Goal: Obtain resource: Obtain resource

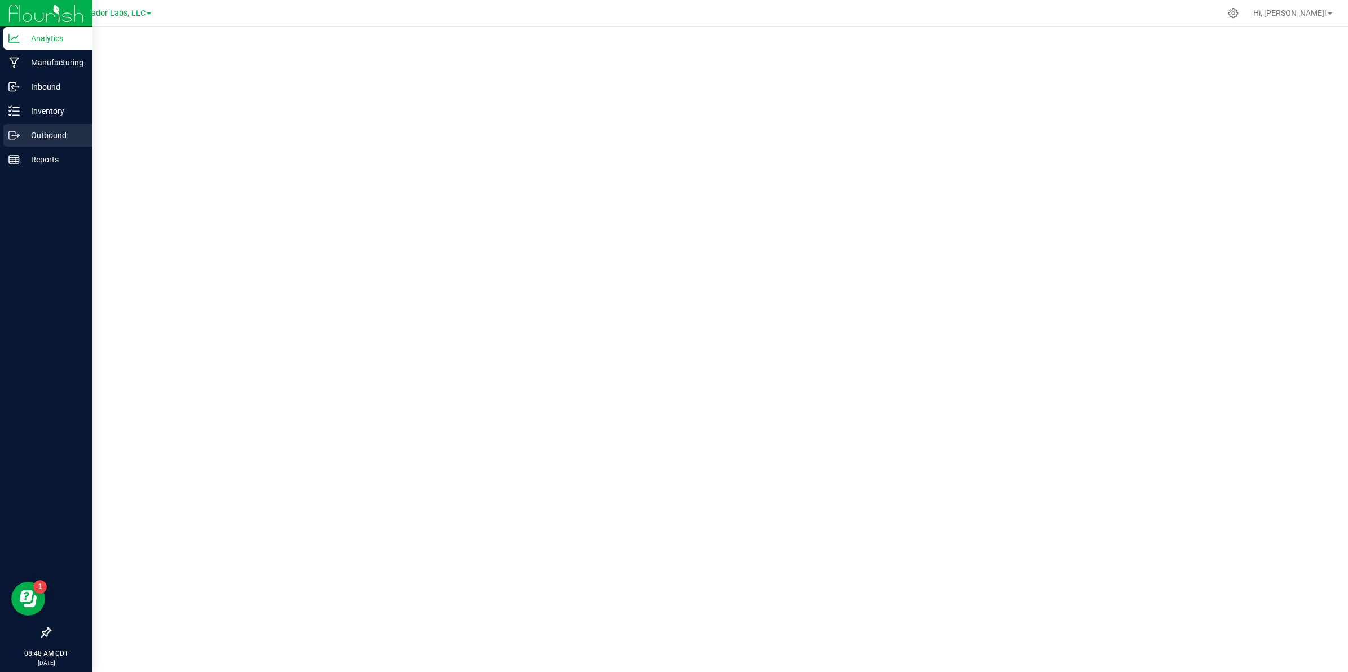
click at [38, 136] on p "Outbound" at bounding box center [54, 136] width 68 height 14
click at [10, 111] on icon at bounding box center [10, 111] width 2 height 2
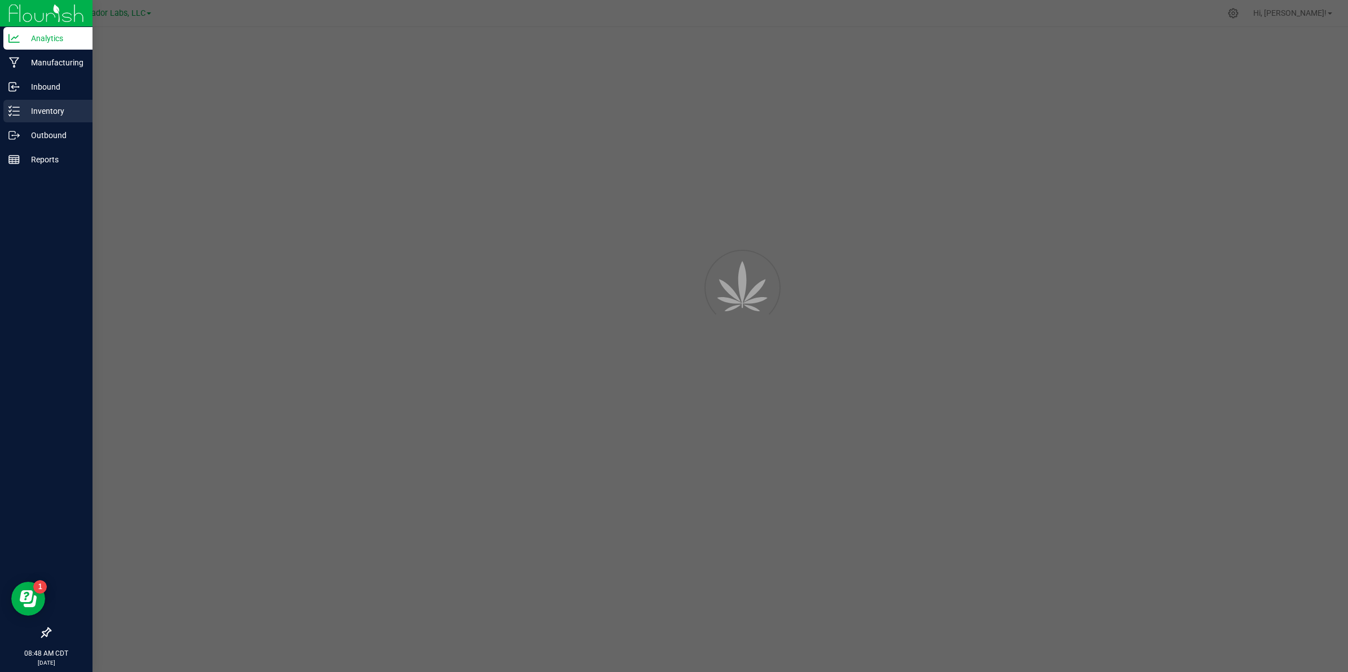
click at [39, 114] on p "Inventory" at bounding box center [54, 111] width 68 height 14
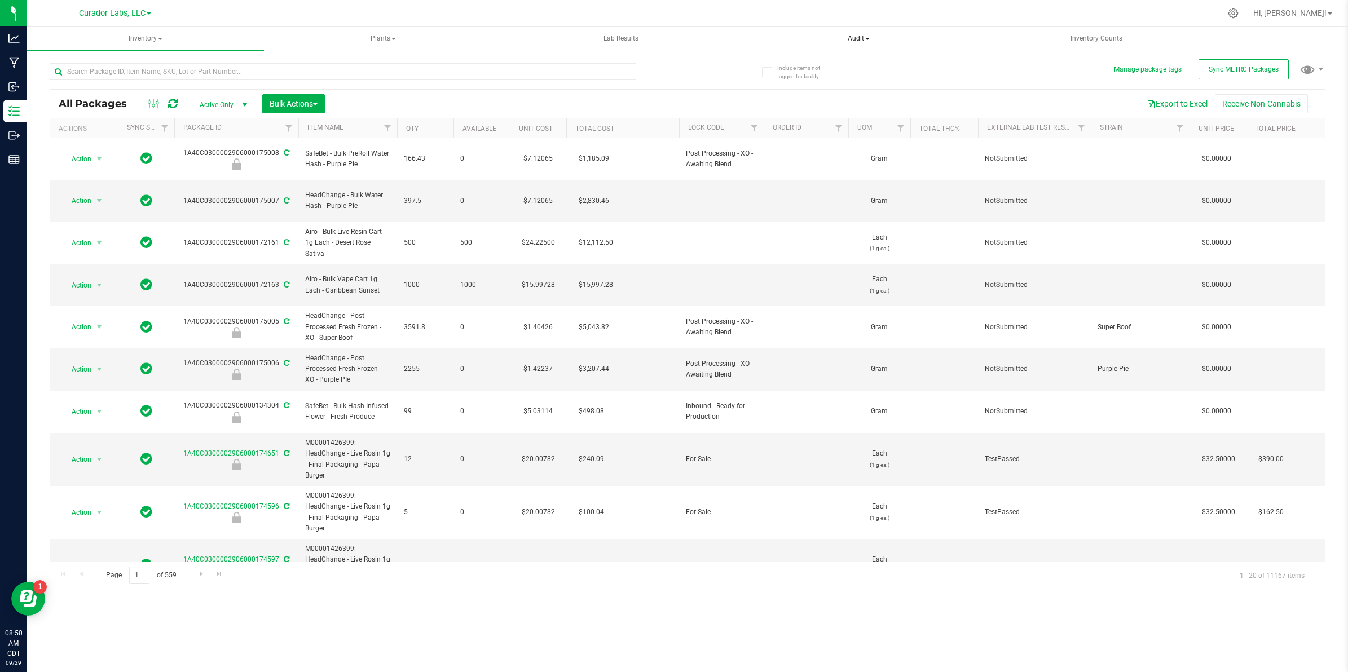
click at [870, 35] on span "Audit" at bounding box center [859, 39] width 236 height 23
click at [788, 76] on span "Package history" at bounding box center [800, 81] width 89 height 10
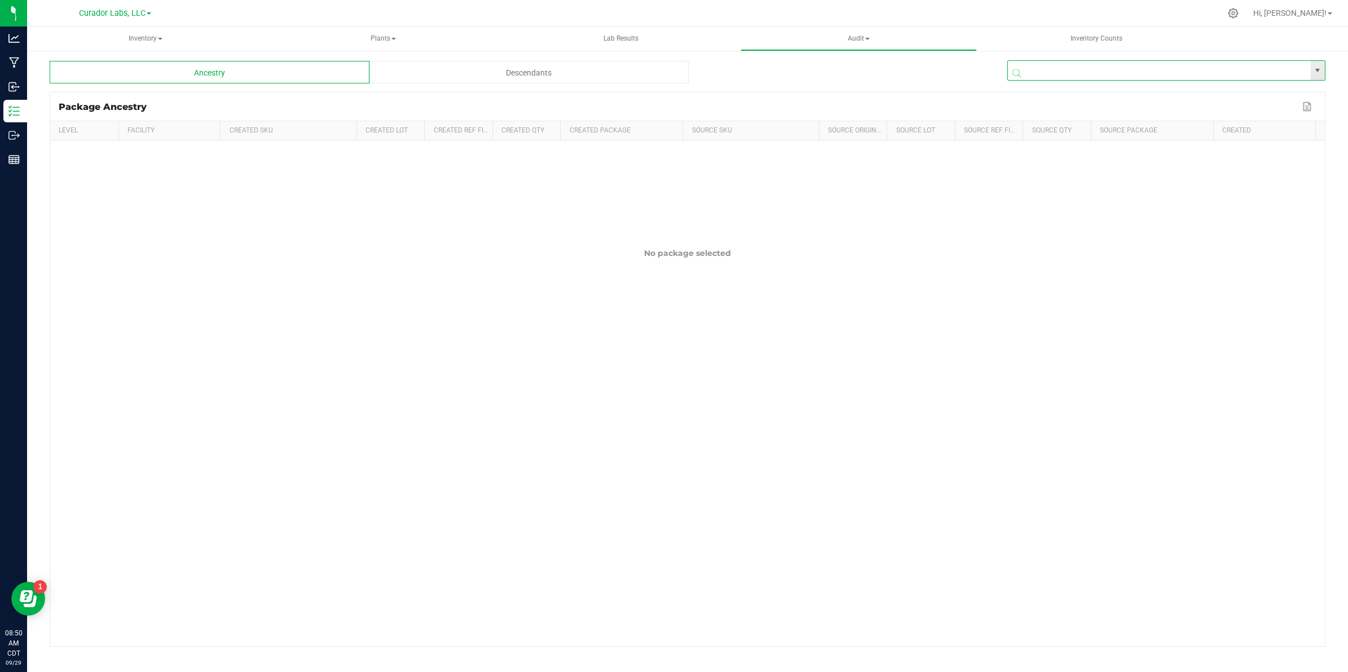
click at [1050, 65] on input "NO DATA FOUND" at bounding box center [1159, 71] width 303 height 20
paste input "1A40C0300002906000152929"
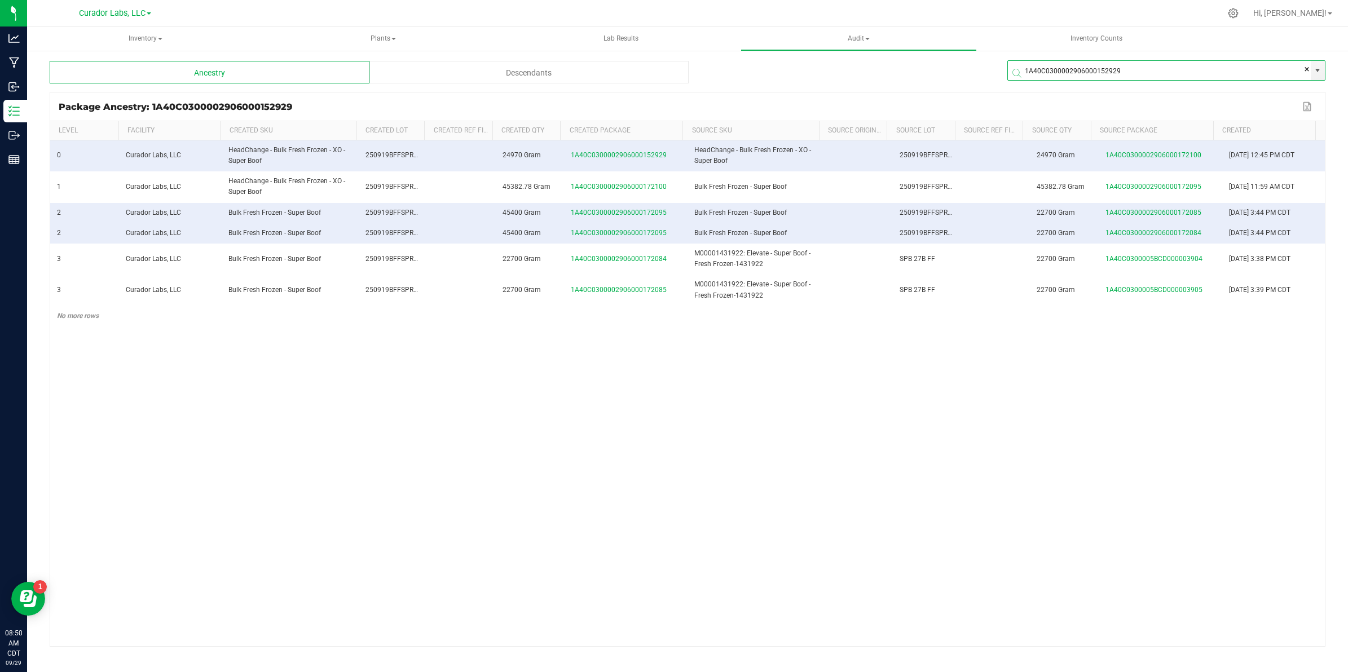
type input "1A40C0300002906000152929"
click at [510, 67] on div "Descendants" at bounding box center [529, 72] width 320 height 23
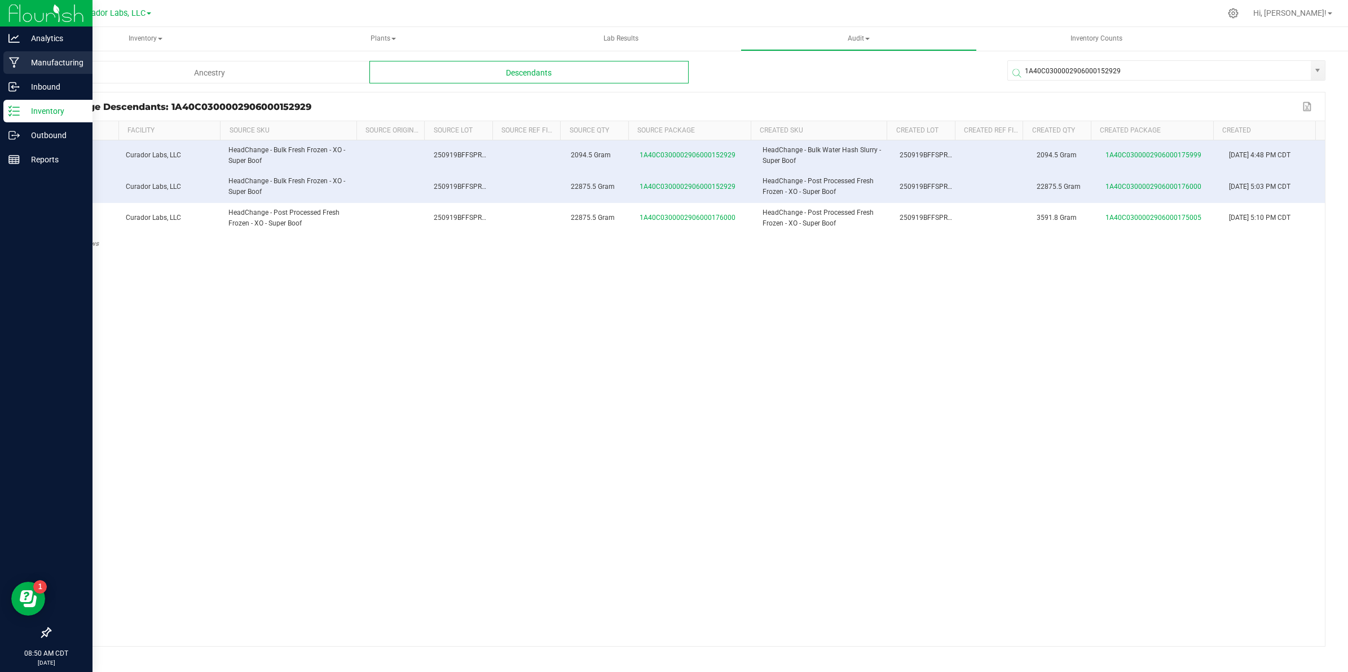
click at [37, 60] on p "Manufacturing" at bounding box center [54, 63] width 68 height 14
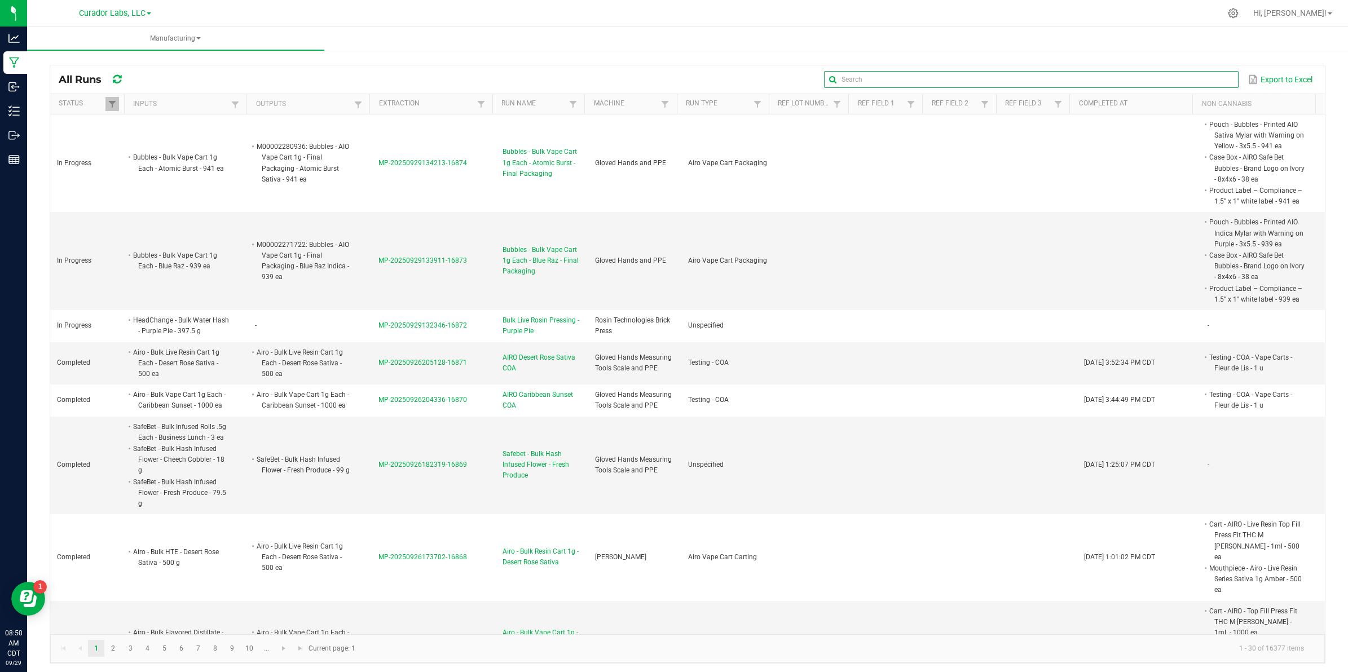
click at [1199, 75] on input "text" at bounding box center [1031, 79] width 414 height 17
paste input "MP-20250924154657-16827"
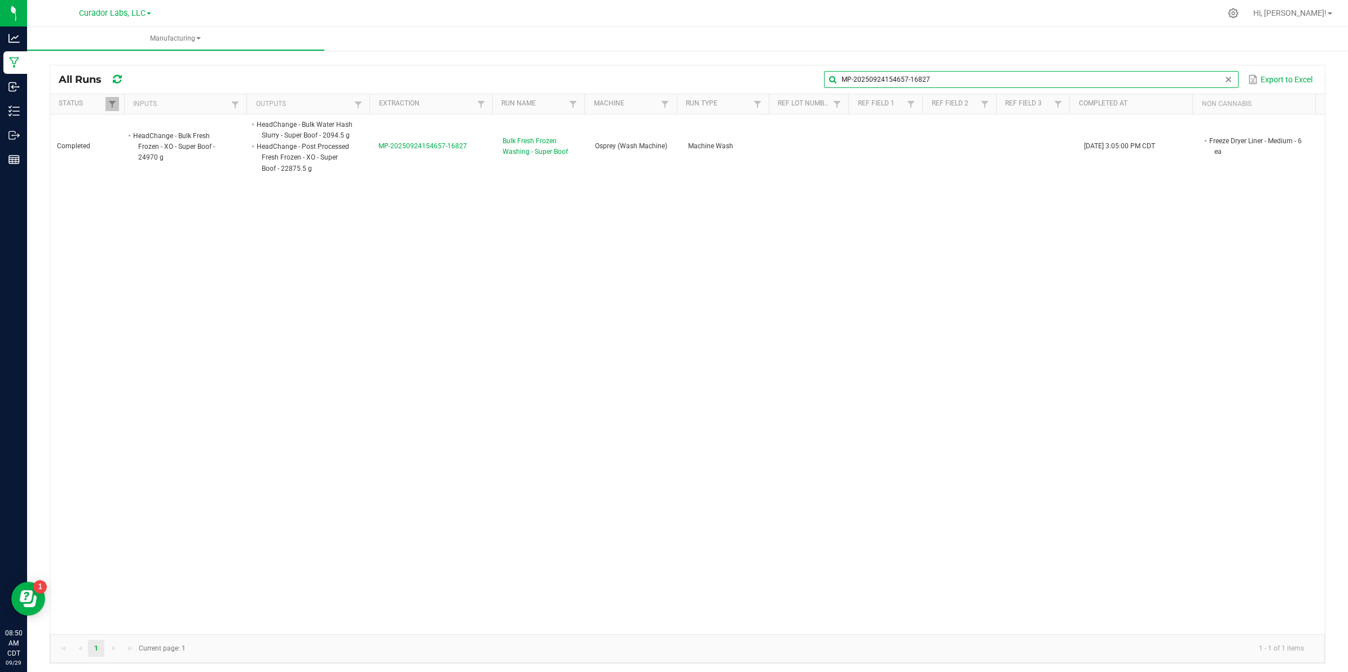
type input "MP-20250924154657-16827"
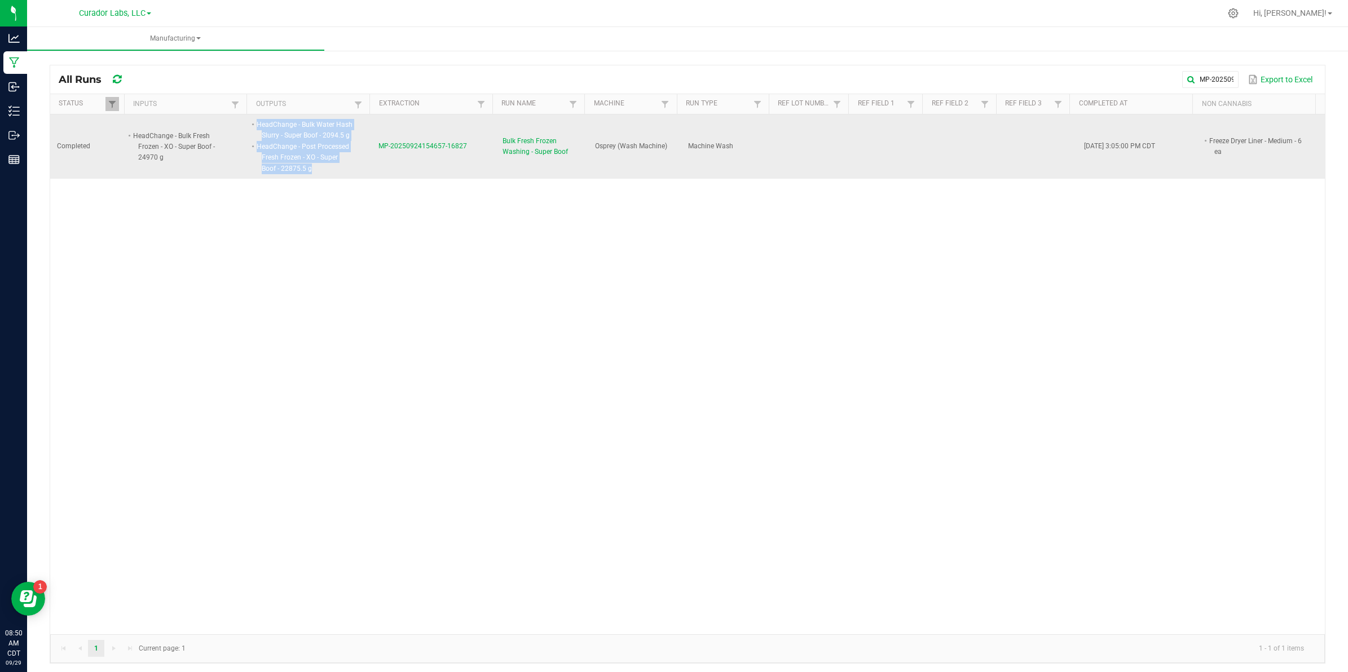
drag, startPoint x: 253, startPoint y: 122, endPoint x: 318, endPoint y: 171, distance: 81.0
click at [353, 119] on span "HeadChange - Bulk Water Hash Slurry - Super Boof - 2094.5 g HeadChange - Post P…" at bounding box center [353, 119] width 0 height 0
copy span "HeadChange - Bulk Water Hash Slurry - Super Boof - 2094.5 g HeadChange - Post P…"
drag, startPoint x: 1190, startPoint y: 139, endPoint x: 1214, endPoint y: 156, distance: 29.6
click at [1214, 156] on li "Freeze Dryer Liner - Medium - 6 ea" at bounding box center [1257, 146] width 98 height 22
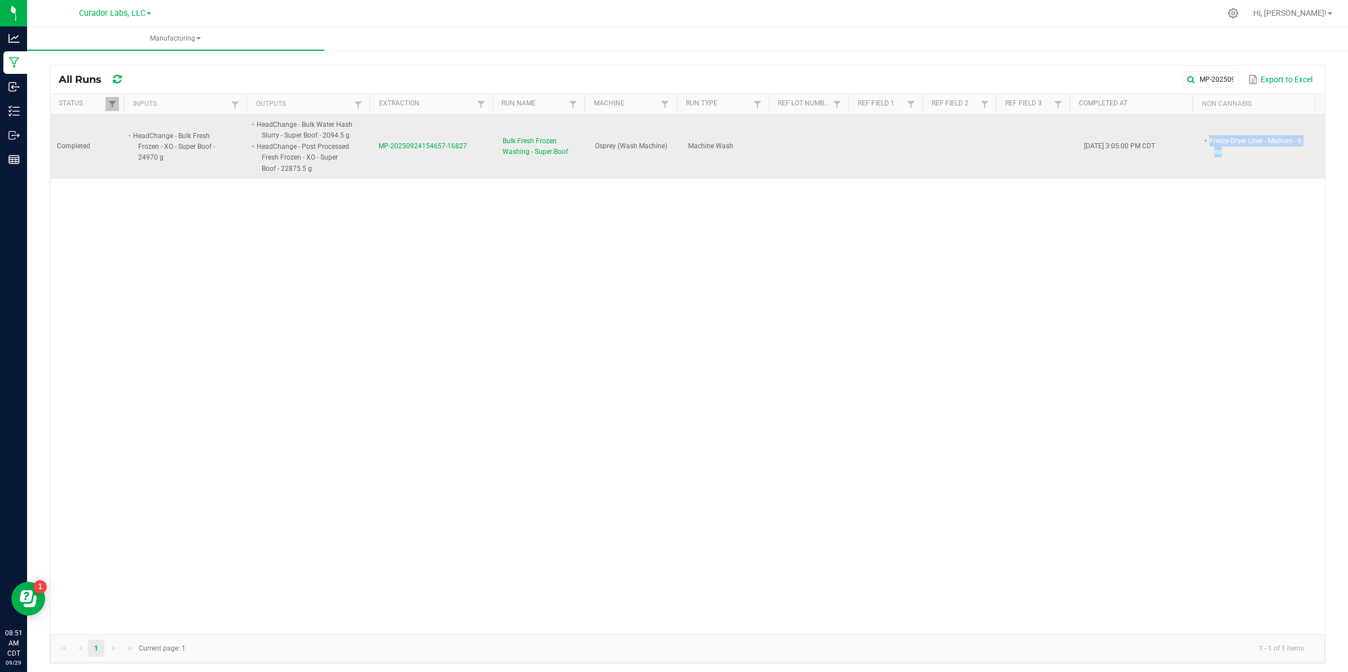
copy li "Freeze Dryer Liner - Medium - 6 ea"
click at [426, 143] on span "MP-20250924154657-16827" at bounding box center [422, 146] width 89 height 8
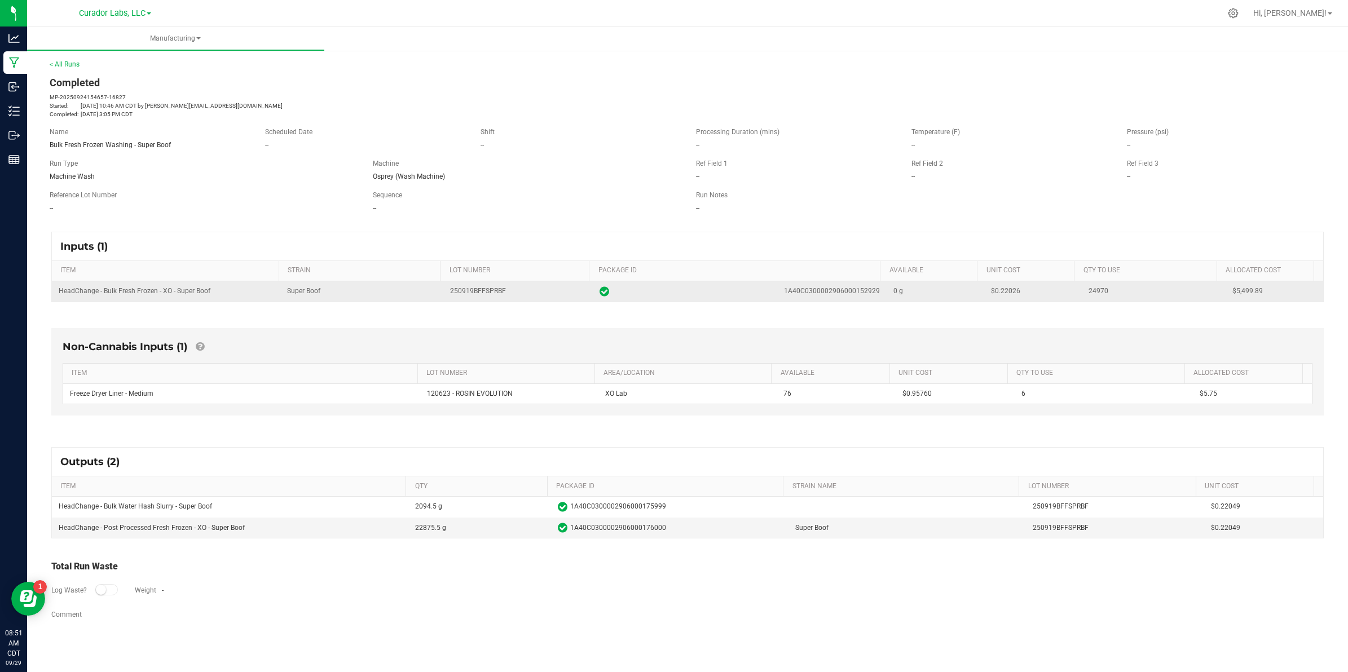
drag, startPoint x: 1019, startPoint y: 294, endPoint x: 988, endPoint y: 294, distance: 31.0
click at [988, 294] on td "$0.22026" at bounding box center [1033, 291] width 98 height 20
copy span "0.22026"
drag, startPoint x: 1104, startPoint y: 288, endPoint x: 1081, endPoint y: 294, distance: 24.5
click at [1089, 294] on div "24970" at bounding box center [1154, 291] width 130 height 11
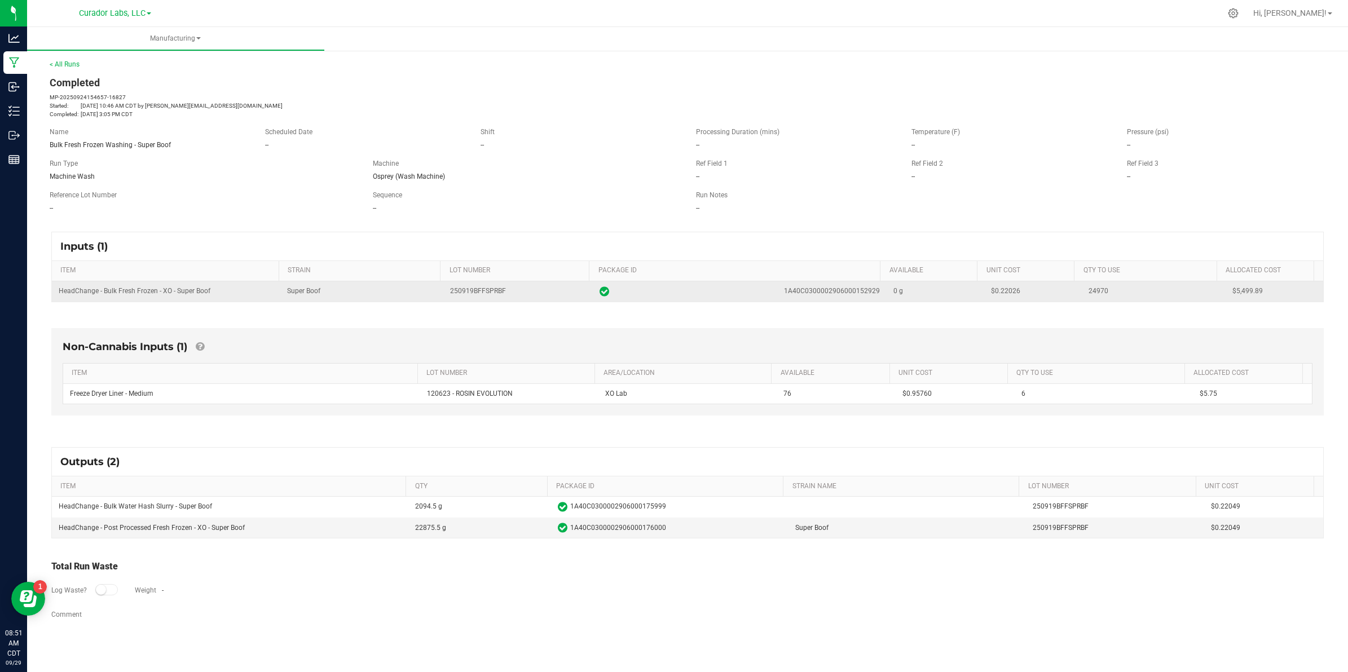
copy span "24970"
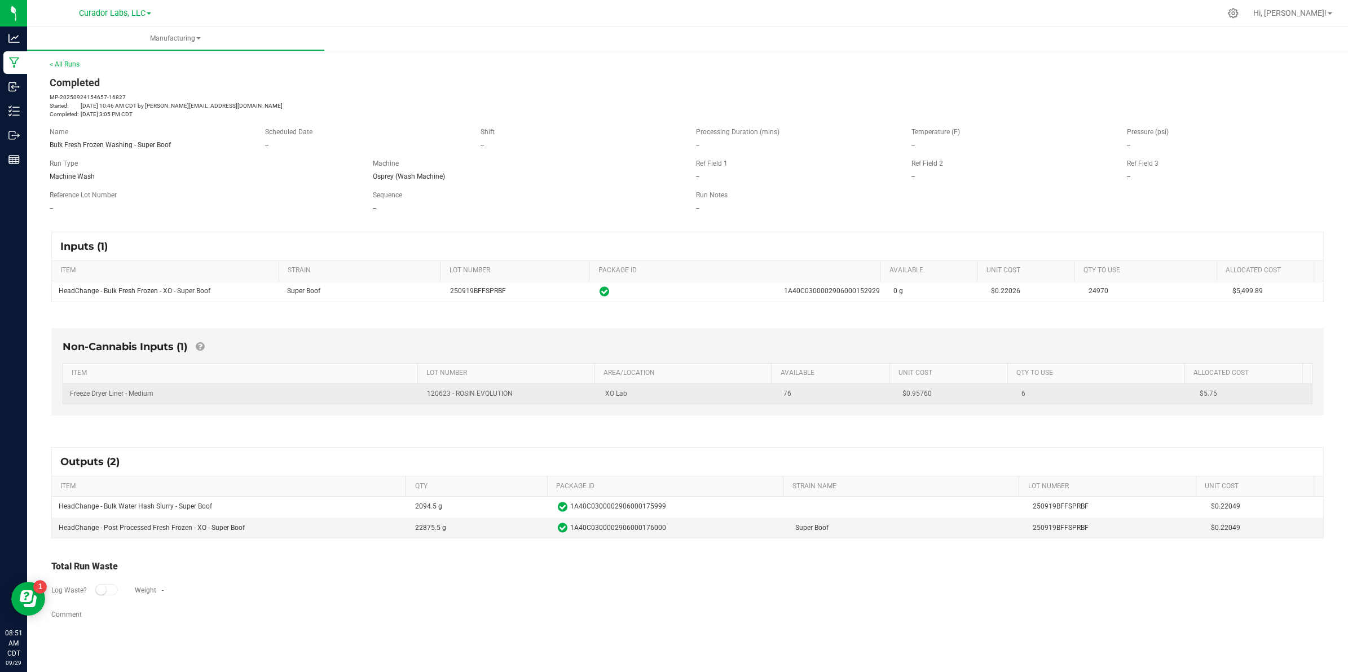
drag, startPoint x: 932, startPoint y: 395, endPoint x: 900, endPoint y: 402, distance: 33.5
click at [900, 402] on td "$0.95760" at bounding box center [955, 394] width 119 height 20
copy span "0.95760"
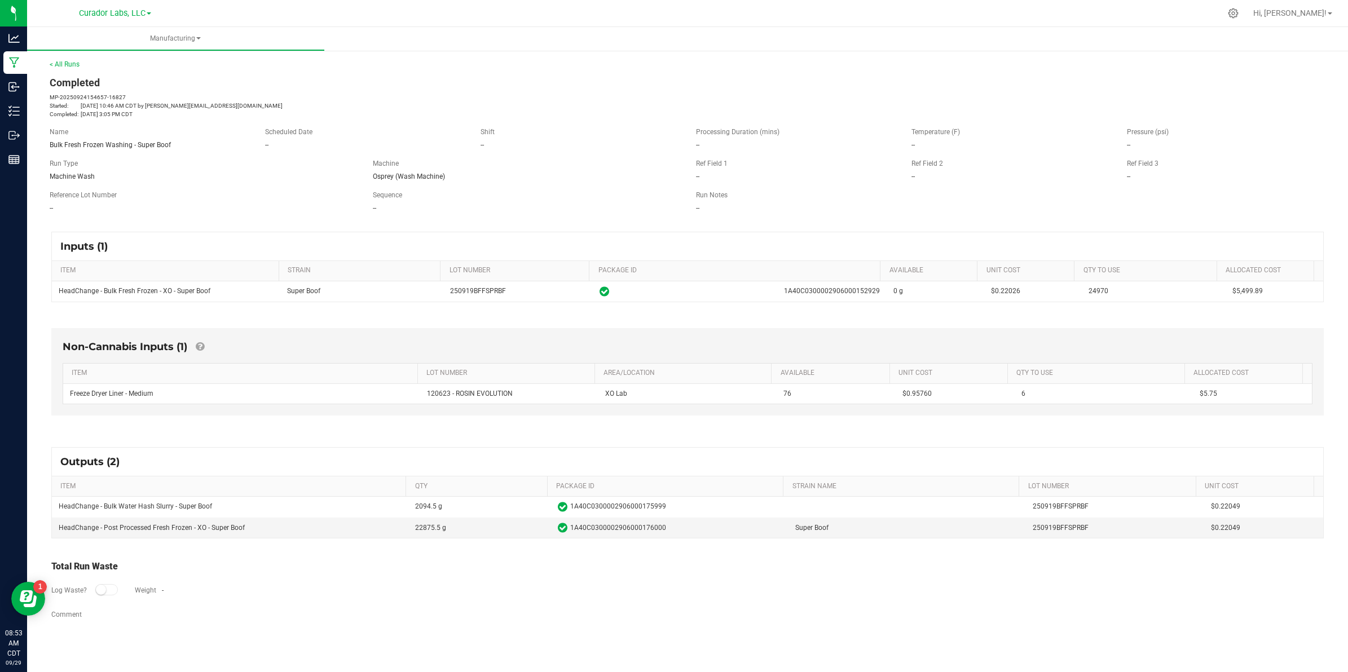
click at [71, 68] on div "< All Runs Completed MP-20250924154657-16827 Started: [DATE] 10:46 AM CDT by [P…" at bounding box center [688, 88] width 1276 height 59
click at [68, 63] on link "< All Runs" at bounding box center [65, 64] width 30 height 8
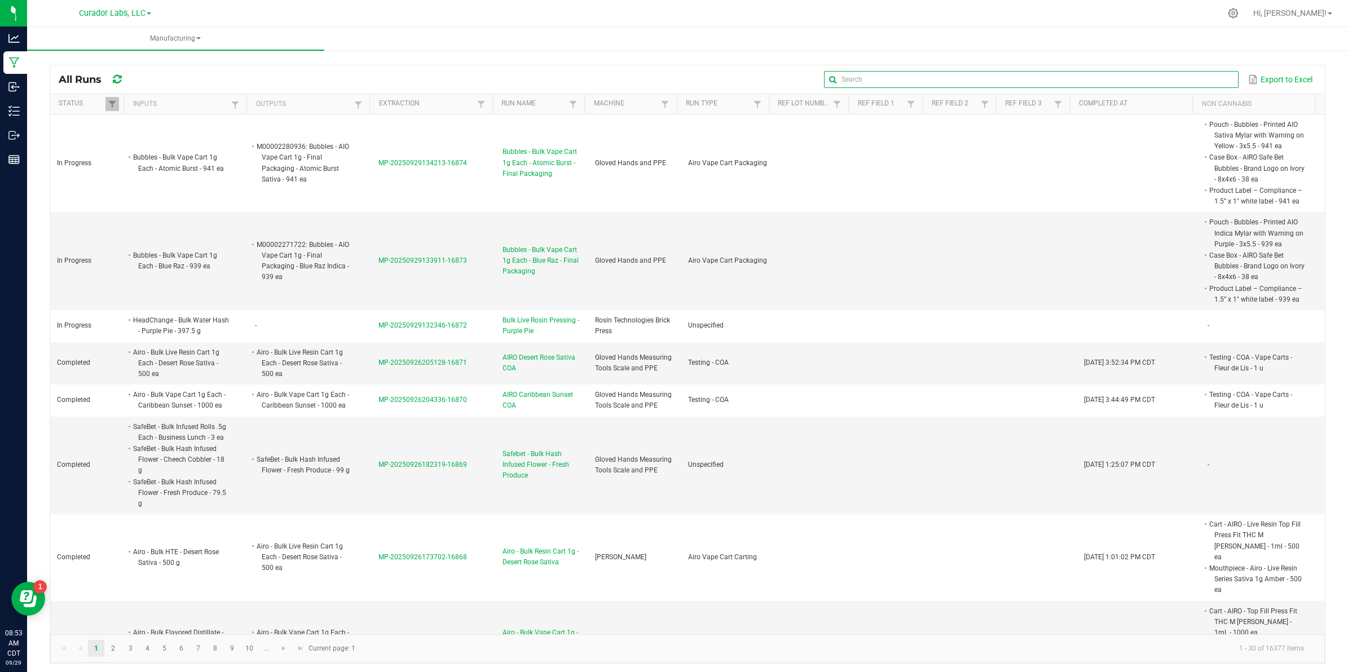
click at [1196, 85] on input "text" at bounding box center [1031, 79] width 414 height 17
paste input "MP-20250924200700-16837"
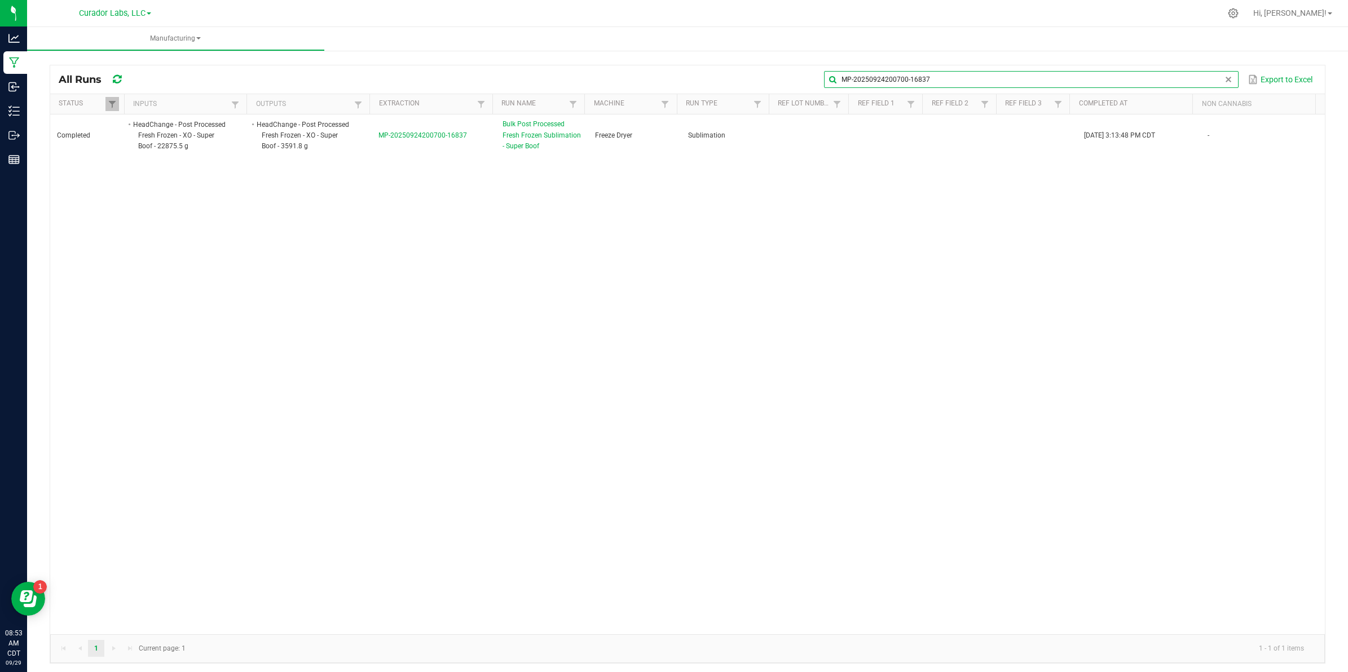
type input "MP-20250924200700-16837"
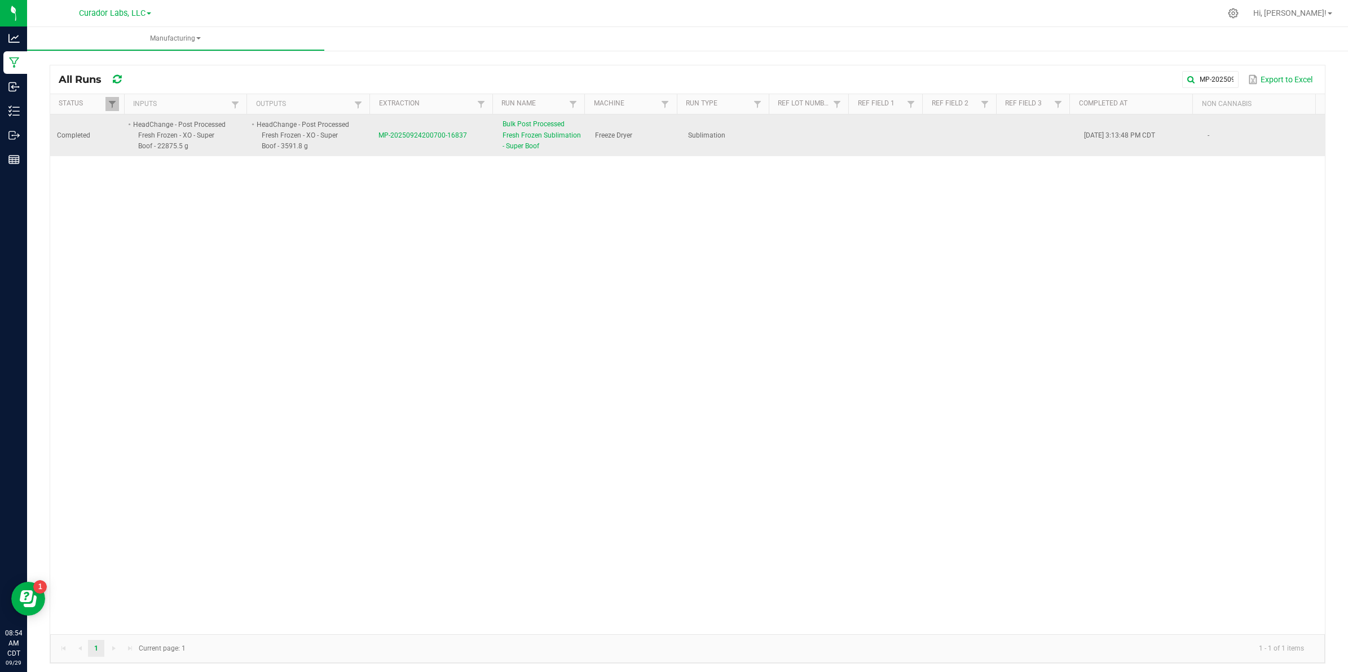
click at [446, 140] on td "MP-20250924200700-16837" at bounding box center [434, 135] width 124 height 42
click at [447, 136] on span "MP-20250924200700-16837" at bounding box center [422, 135] width 89 height 8
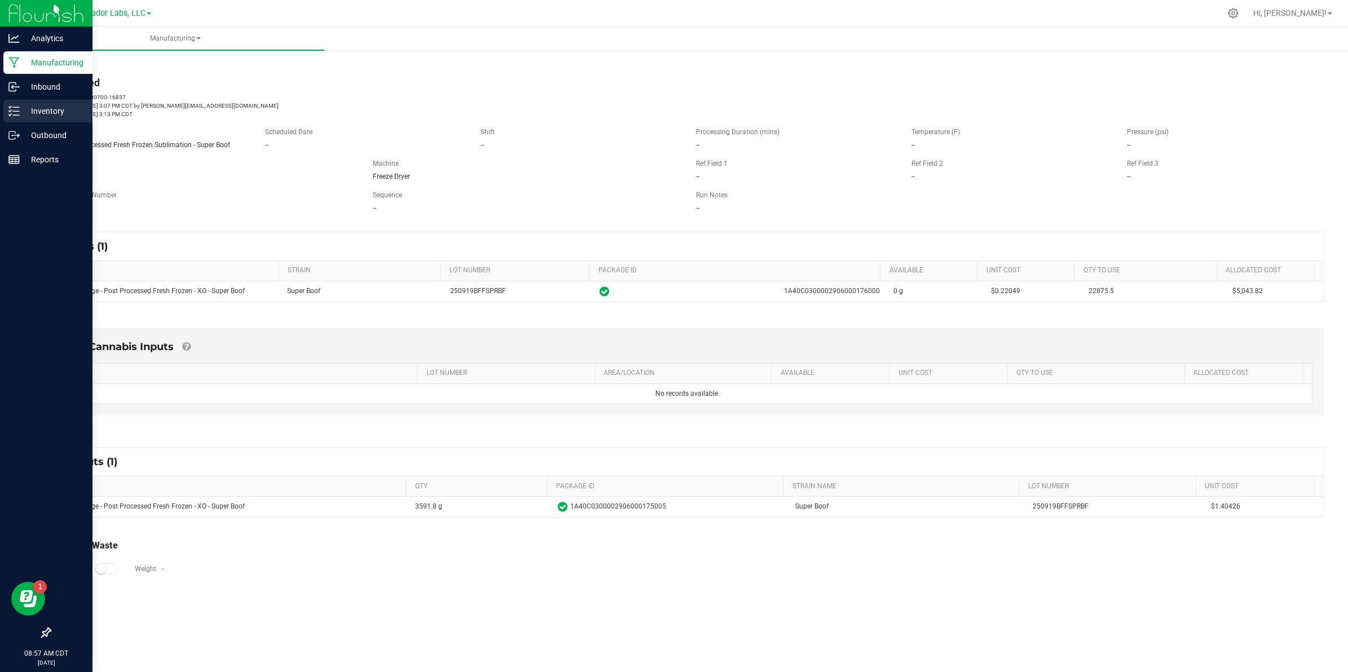
click at [12, 110] on icon at bounding box center [13, 110] width 11 height 11
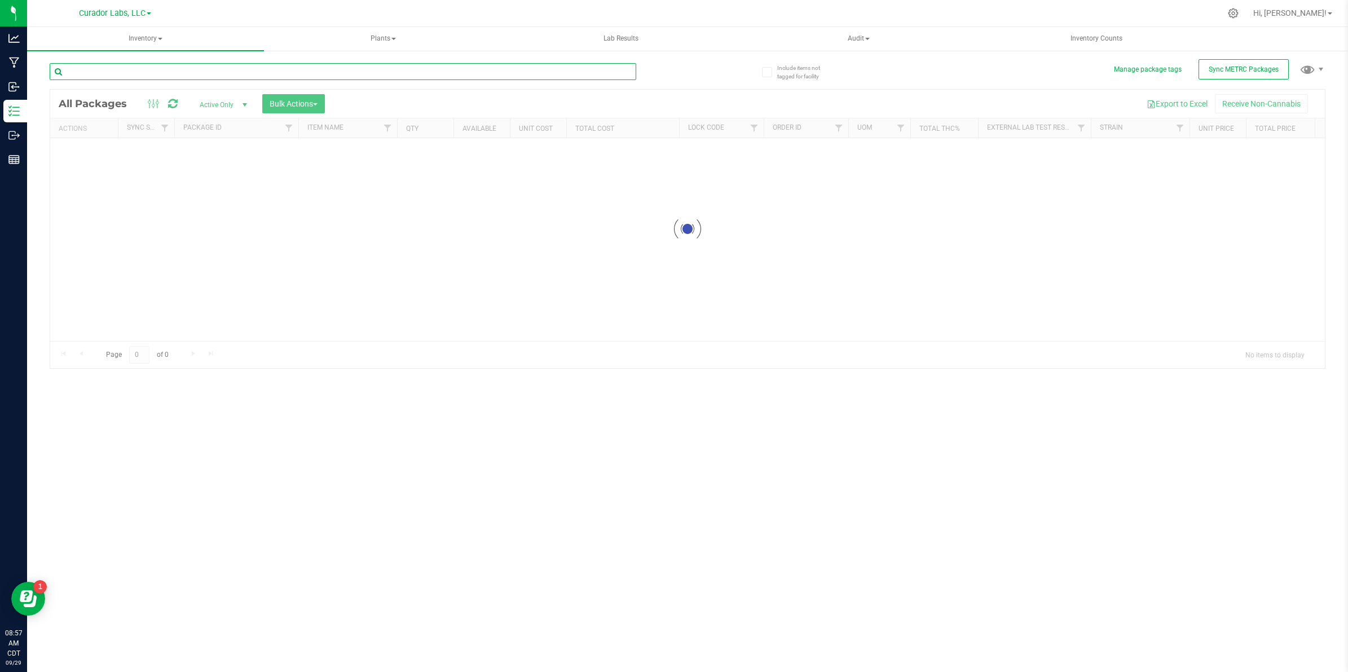
click at [306, 71] on input "text" at bounding box center [343, 71] width 587 height 17
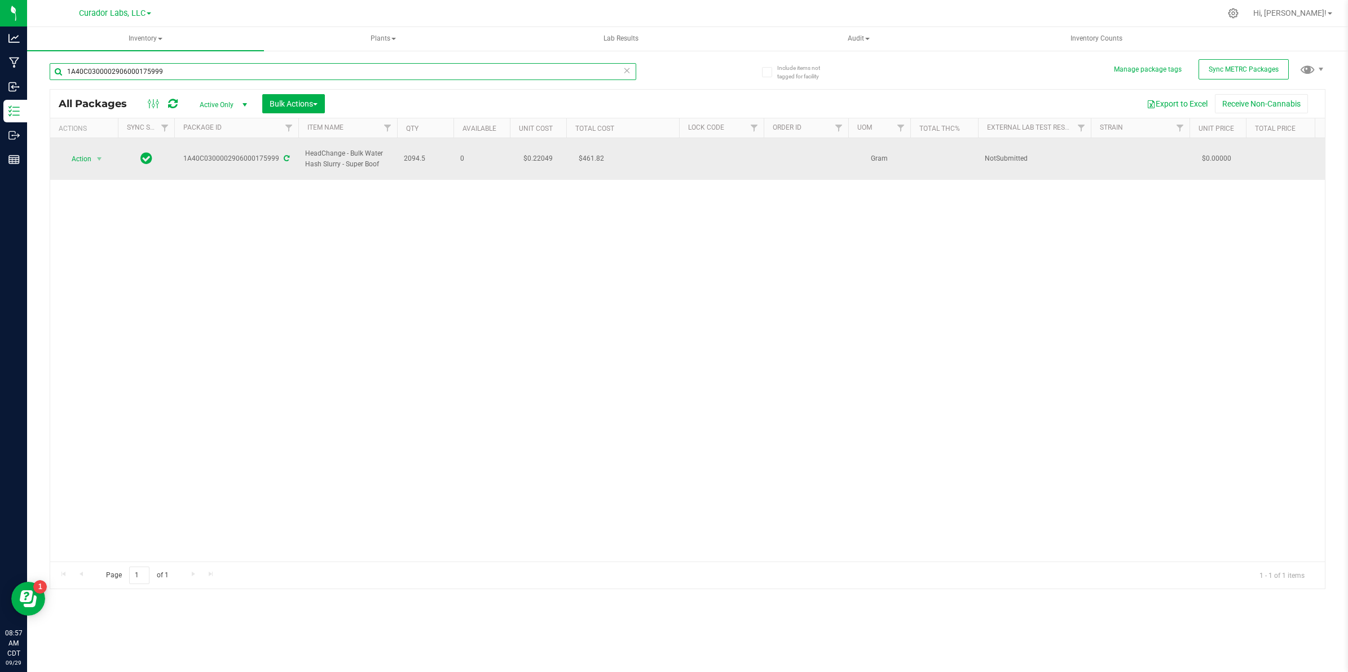
type input "1A40C0300002906000175999"
click at [540, 157] on td "$0.22049" at bounding box center [538, 159] width 56 height 42
click at [540, 157] on input "0.22049" at bounding box center [535, 159] width 51 height 16
type input "2.628616758"
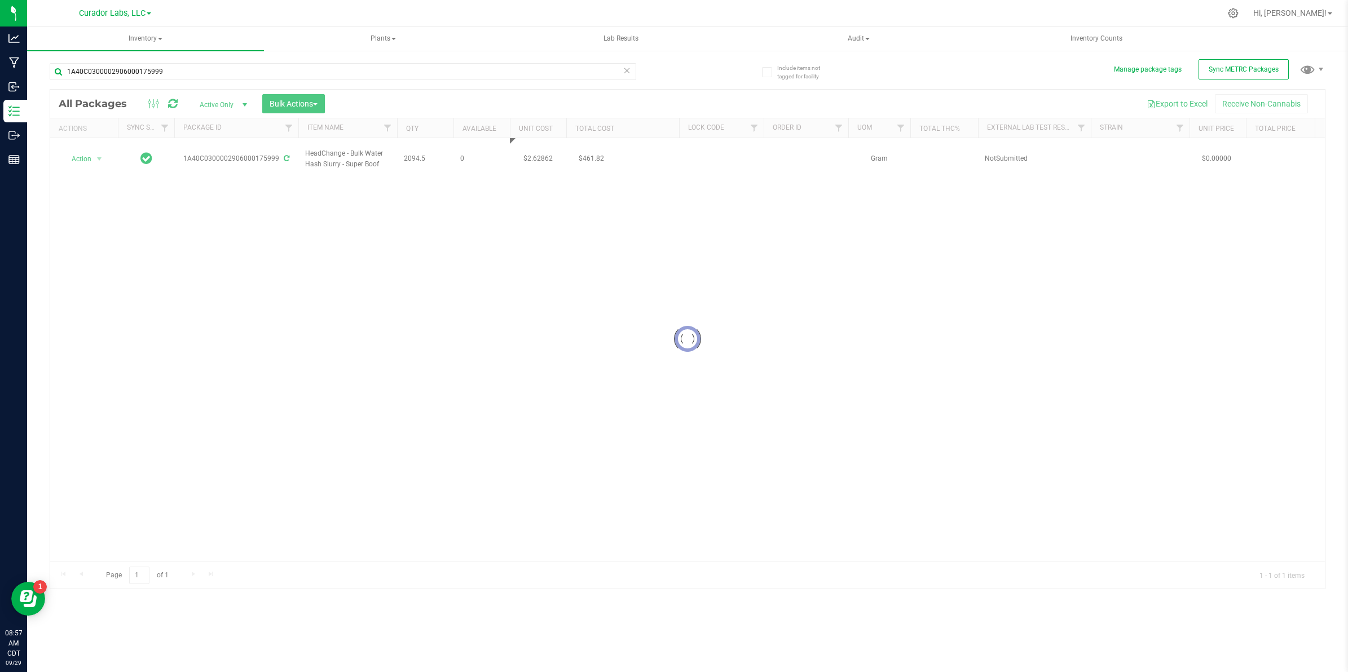
click at [572, 209] on div "Loading... All Packages Active Only Active Only Lab Samples Locked All External…" at bounding box center [688, 339] width 1276 height 500
click at [173, 105] on icon at bounding box center [173, 103] width 10 height 11
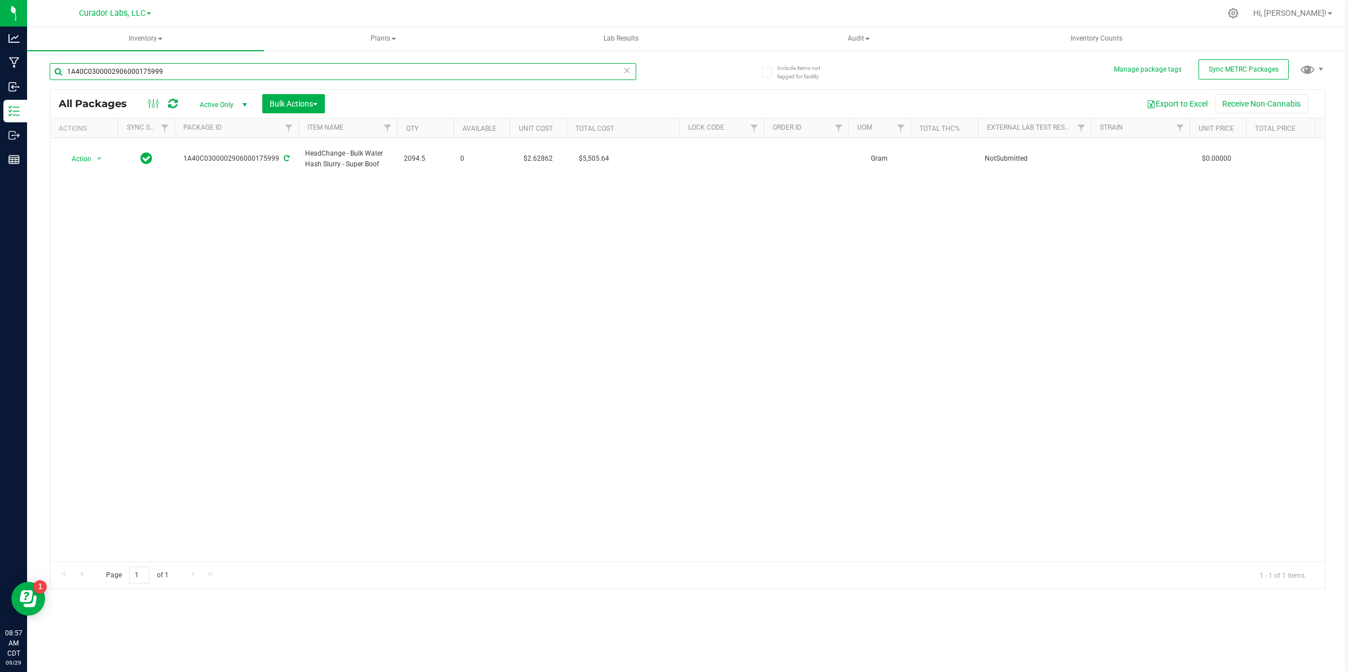
click at [157, 74] on input "1A40C0300002906000175999" at bounding box center [343, 71] width 587 height 17
paste input "005"
type input "1A40C0300002906000175005"
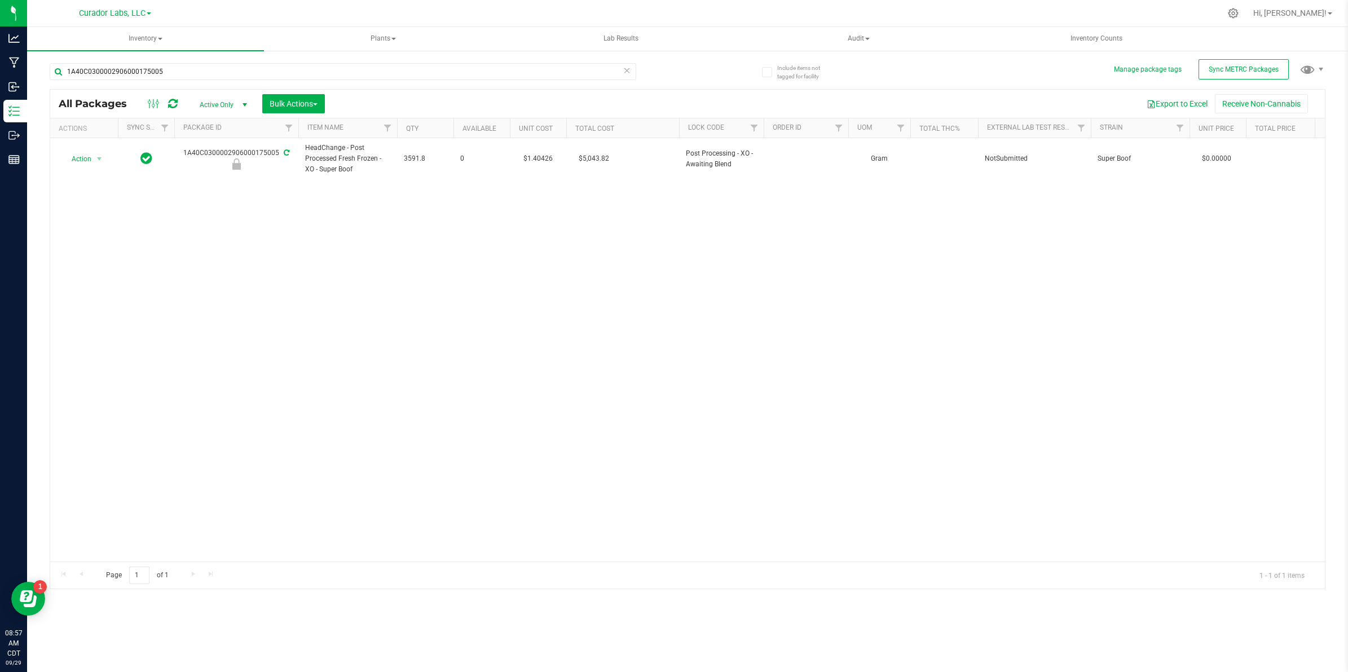
click at [545, 161] on td "$1.40426" at bounding box center [538, 159] width 56 height 42
click at [545, 161] on input "1.40426" at bounding box center [535, 159] width 51 height 16
type input "0"
click at [175, 102] on icon at bounding box center [173, 103] width 10 height 11
click at [164, 73] on input "1A40C0300002906000175005" at bounding box center [343, 71] width 587 height 17
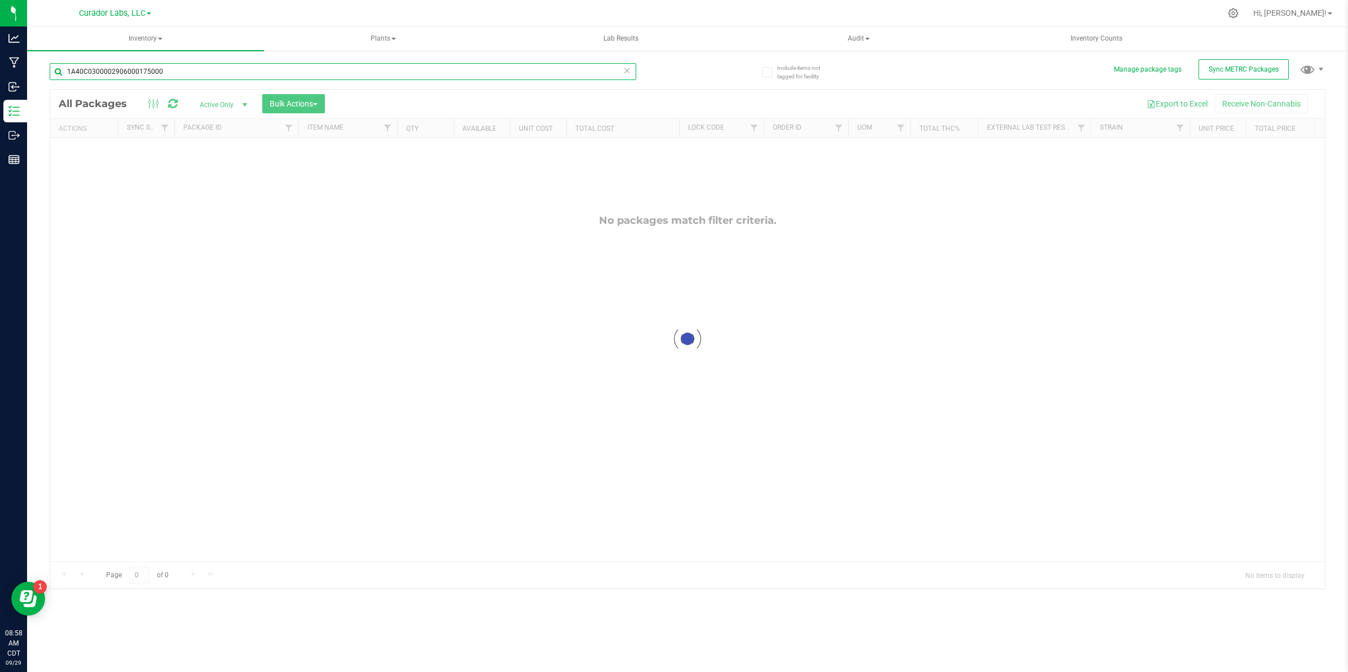
type input "1A40C0300002906000175000"
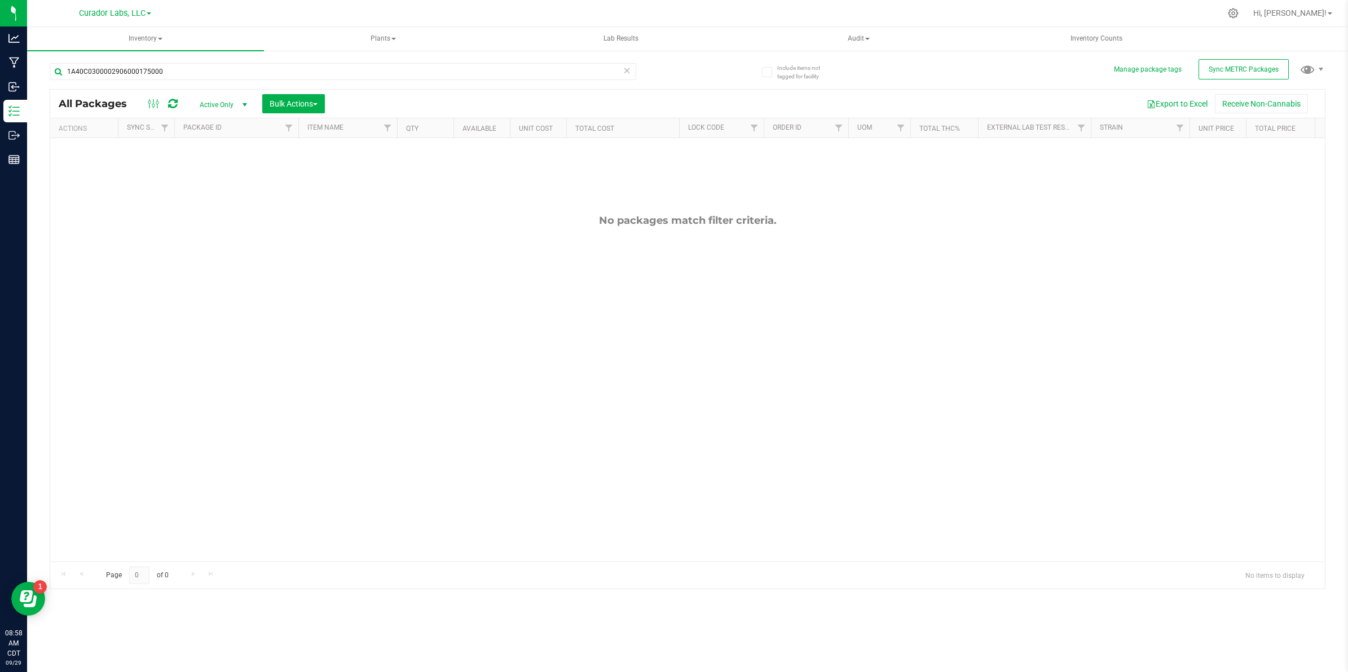
click at [215, 106] on span "Active Only" at bounding box center [221, 105] width 62 height 16
click at [226, 170] on li "All" at bounding box center [221, 174] width 61 height 17
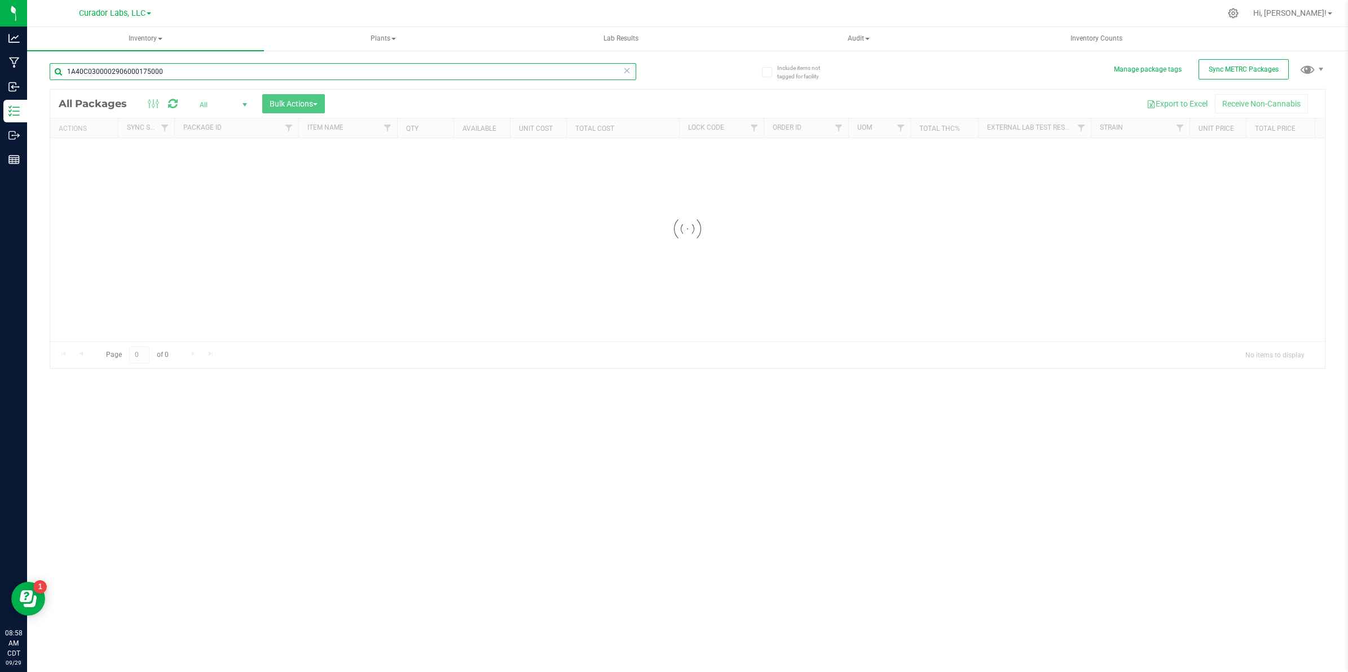
click at [179, 72] on input "1A40C0300002906000175000" at bounding box center [343, 71] width 587 height 17
paste input "6"
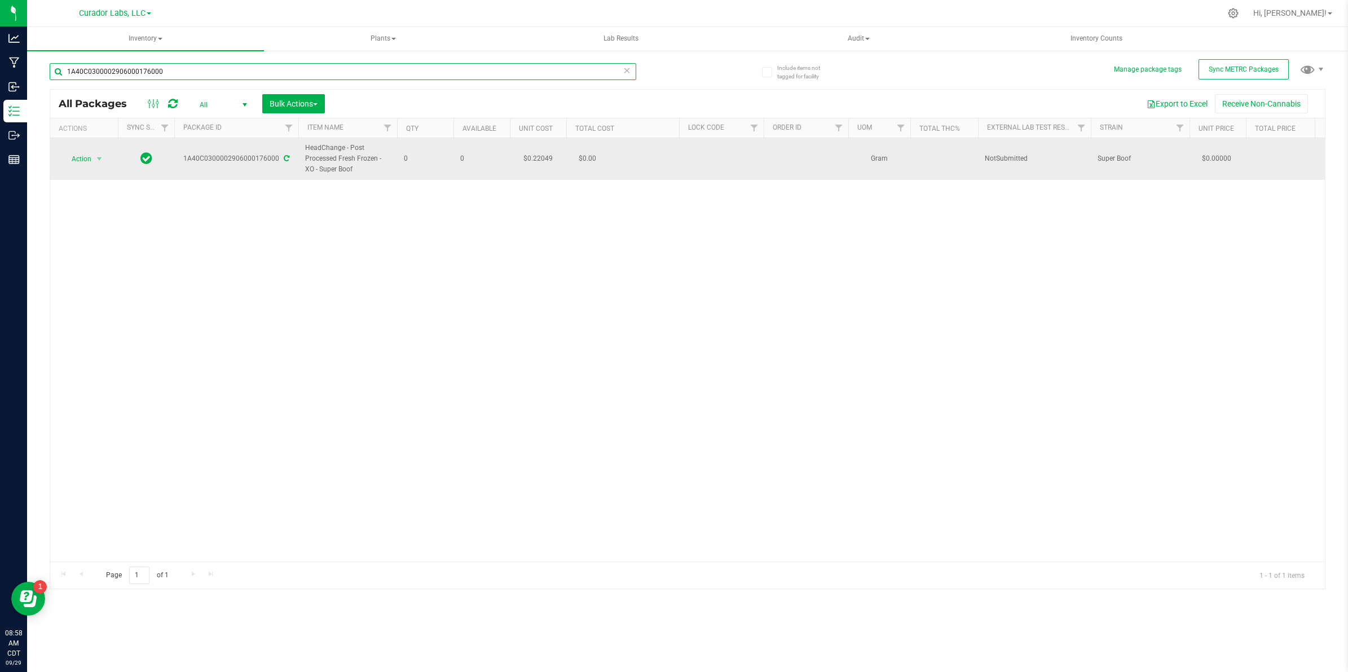
type input "1A40C0300002906000176000"
click at [544, 157] on td "$0.22049" at bounding box center [538, 159] width 56 height 42
click at [544, 158] on input "0.22049" at bounding box center [535, 159] width 51 height 16
type input "0"
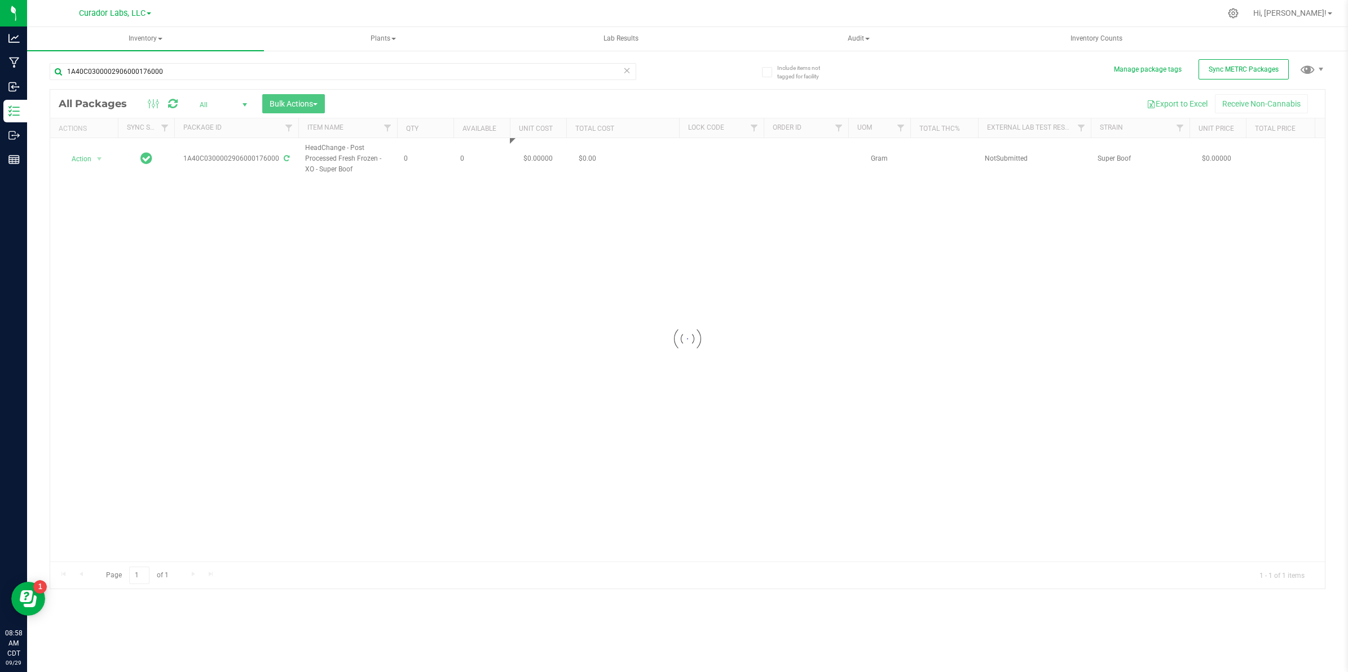
click at [521, 258] on div "Loading... All Packages All Active Only Lab Samples Locked All External Interna…" at bounding box center [688, 339] width 1276 height 500
click at [174, 103] on icon at bounding box center [173, 103] width 10 height 11
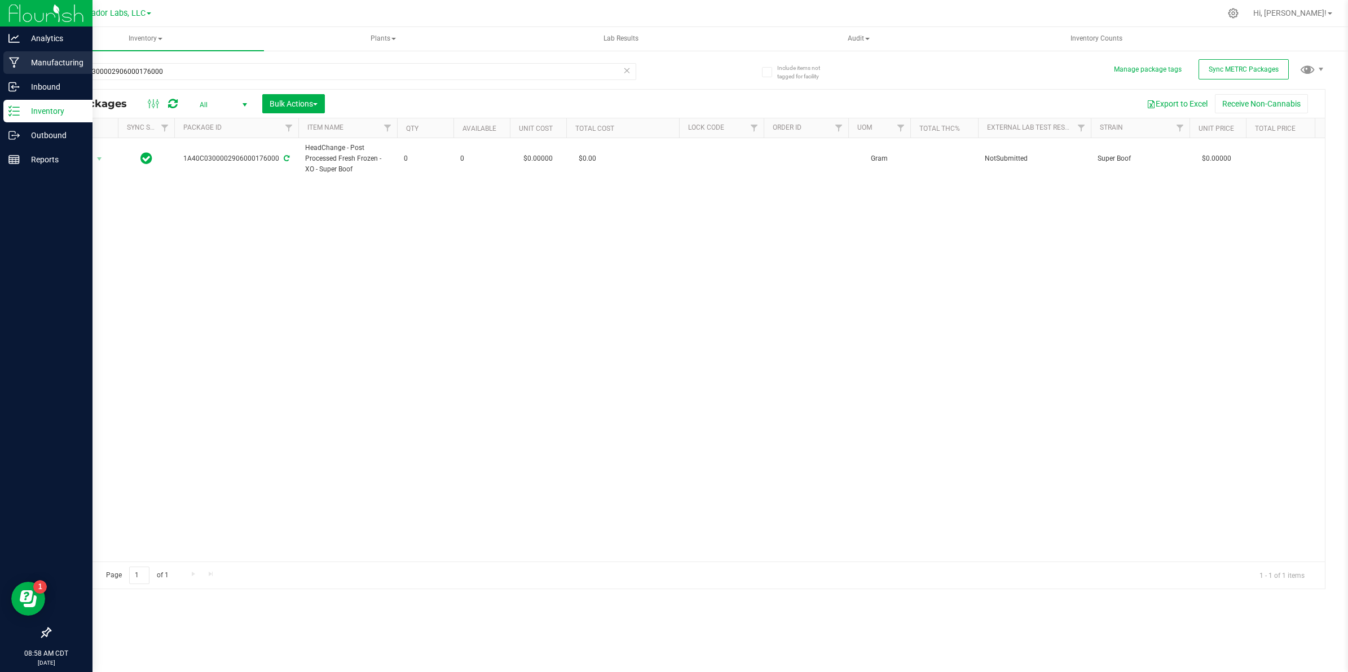
click at [30, 58] on p "Manufacturing" at bounding box center [54, 63] width 68 height 14
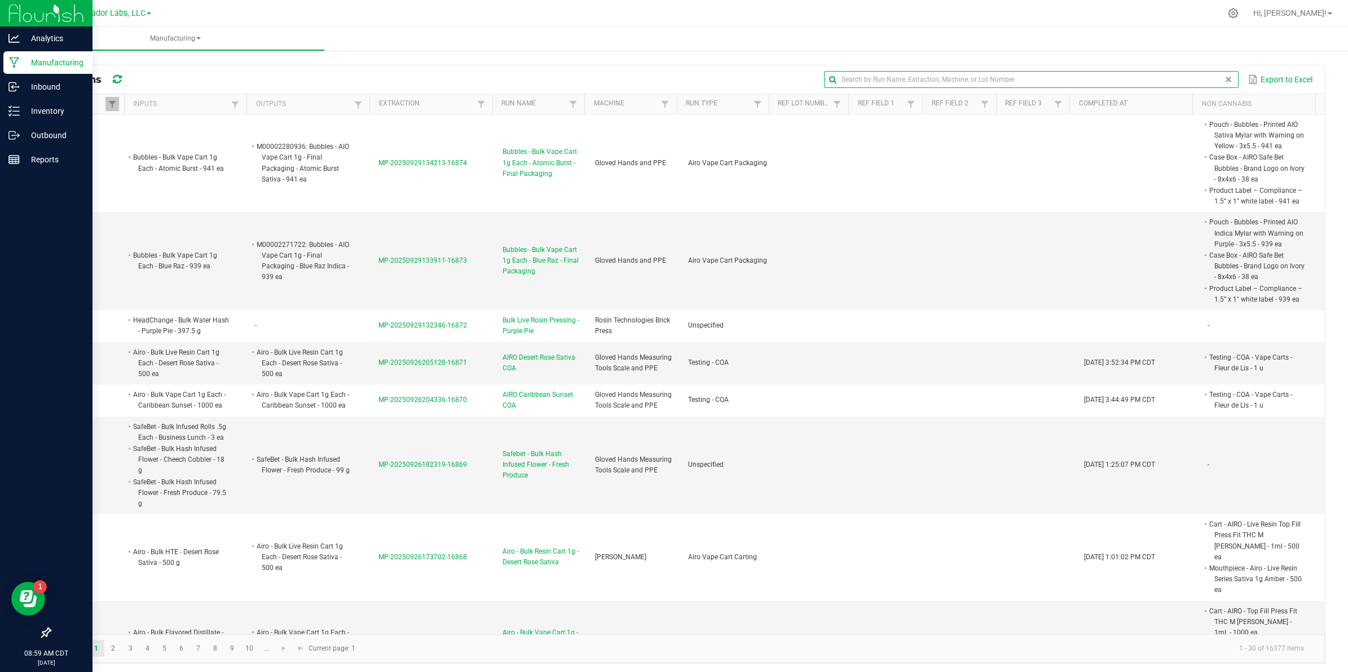
click at [1193, 77] on input "text" at bounding box center [1031, 79] width 414 height 17
paste input "MP-20250924154657-16827"
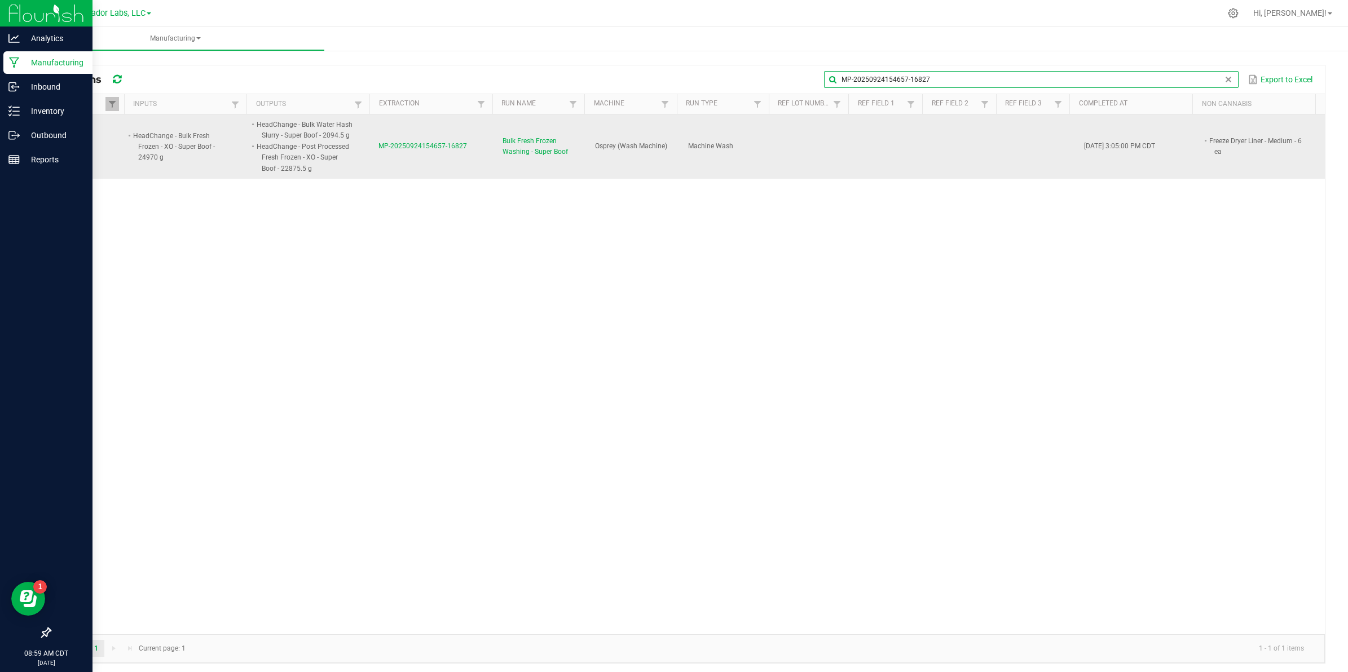
type input "MP-20250924154657-16827"
click at [409, 142] on span "MP-20250924154657-16827" at bounding box center [422, 146] width 89 height 8
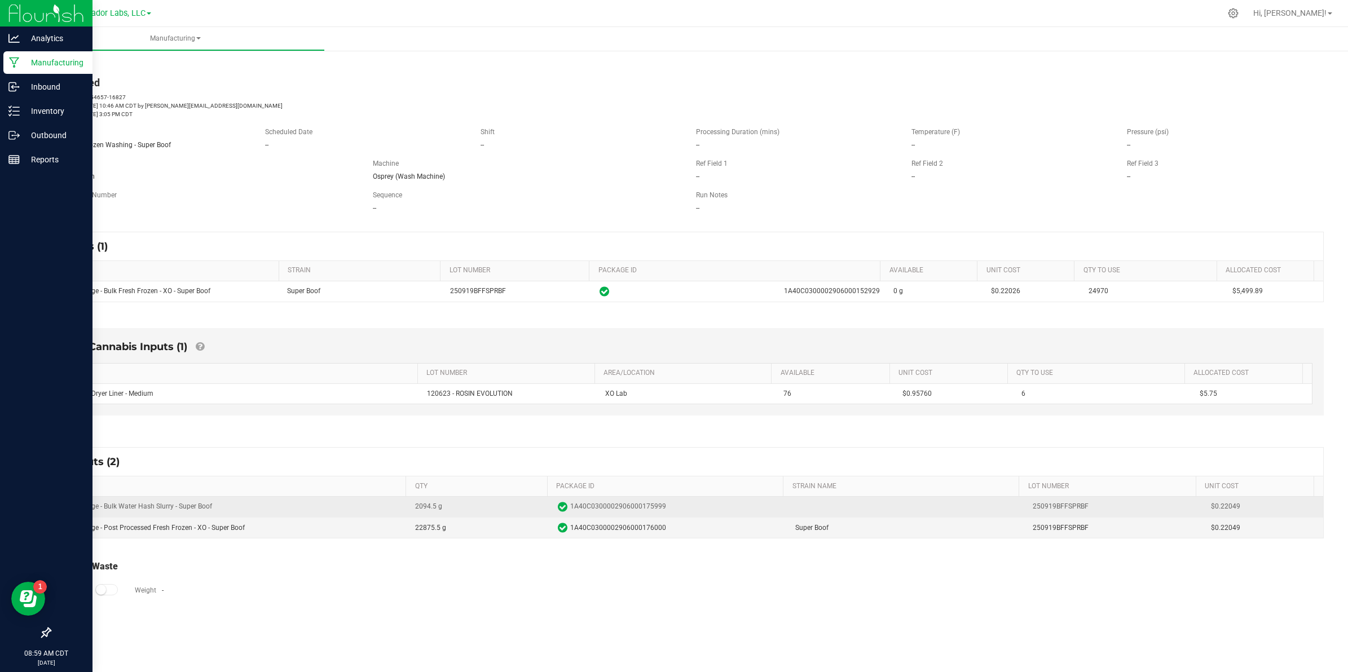
drag, startPoint x: 1232, startPoint y: 511, endPoint x: 1203, endPoint y: 514, distance: 29.5
click at [1211, 512] on span "$0.22049" at bounding box center [1263, 506] width 105 height 11
copy span "0.22049"
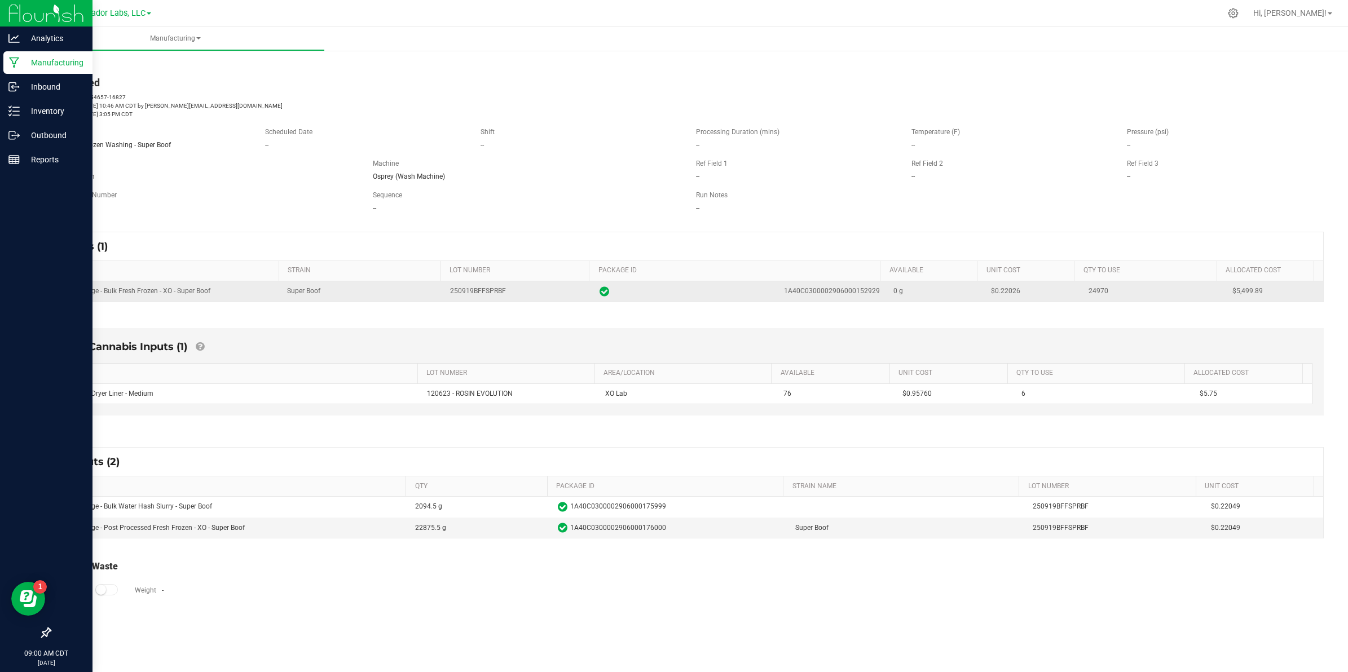
drag, startPoint x: 1011, startPoint y: 291, endPoint x: 988, endPoint y: 297, distance: 23.9
click at [988, 297] on td "$0.22026" at bounding box center [1033, 291] width 98 height 20
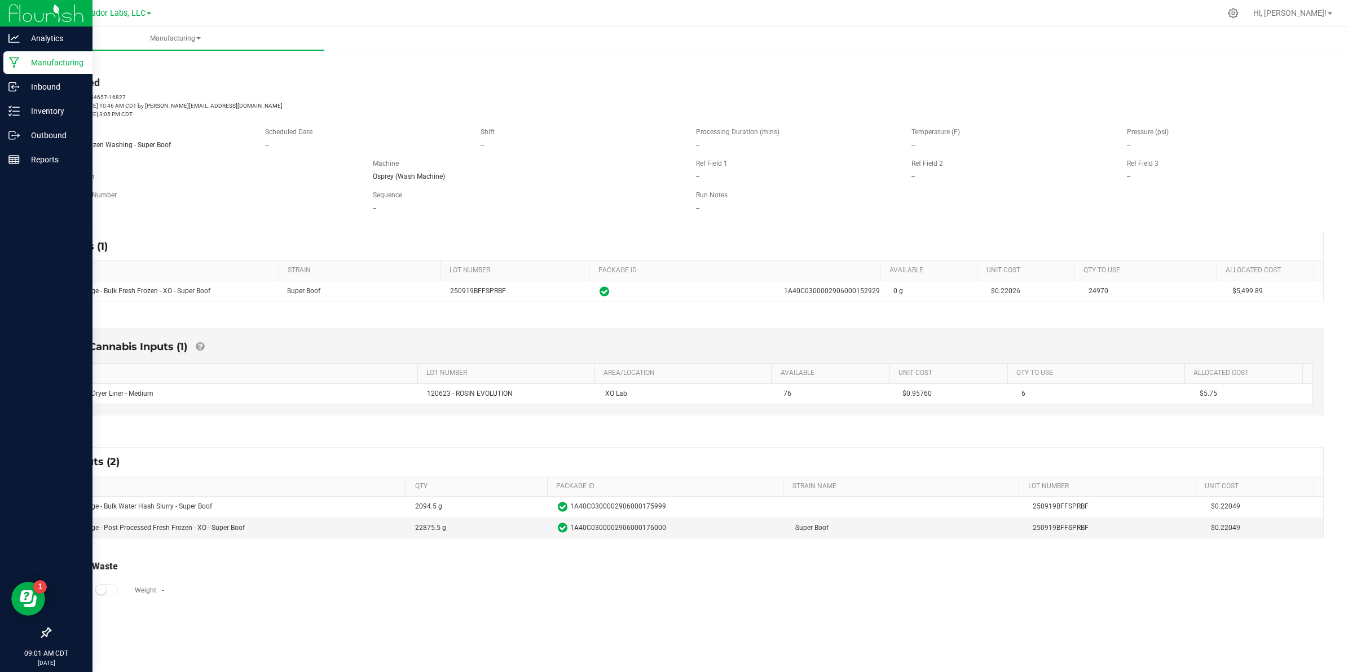
click at [69, 63] on link "< All Runs" at bounding box center [65, 64] width 30 height 8
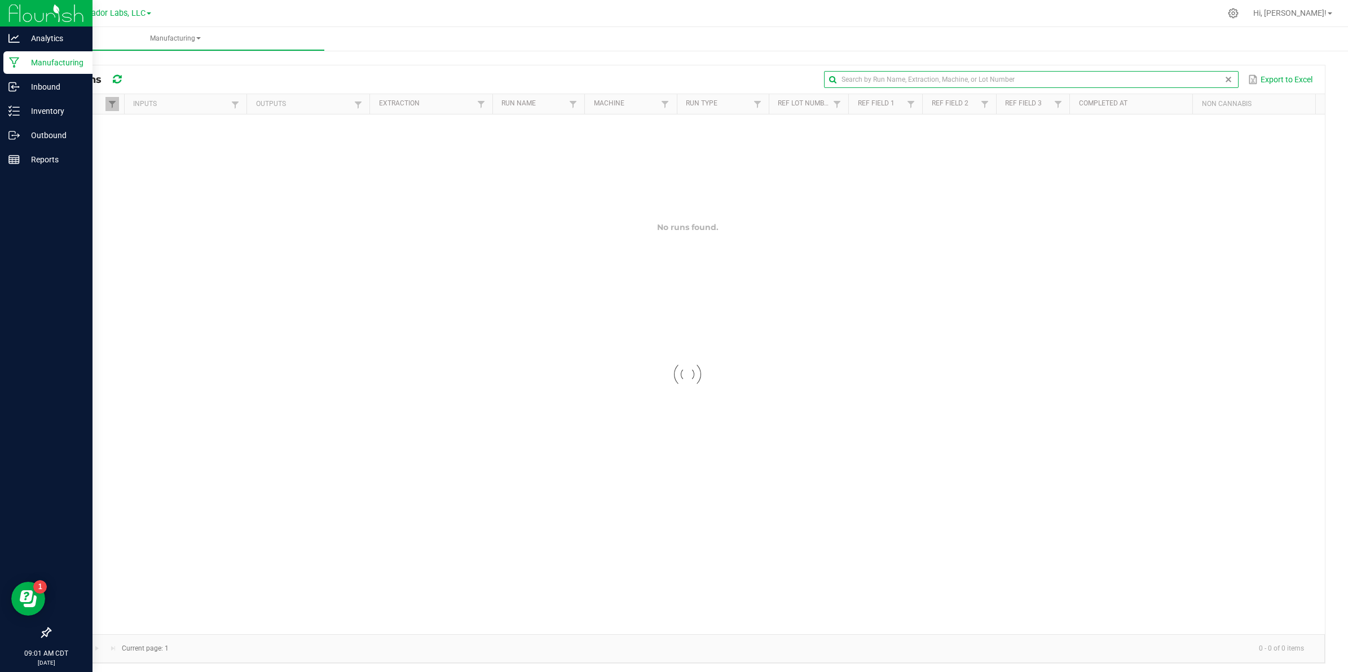
click at [1213, 78] on global-search-input-ngx at bounding box center [1031, 80] width 414 height 8
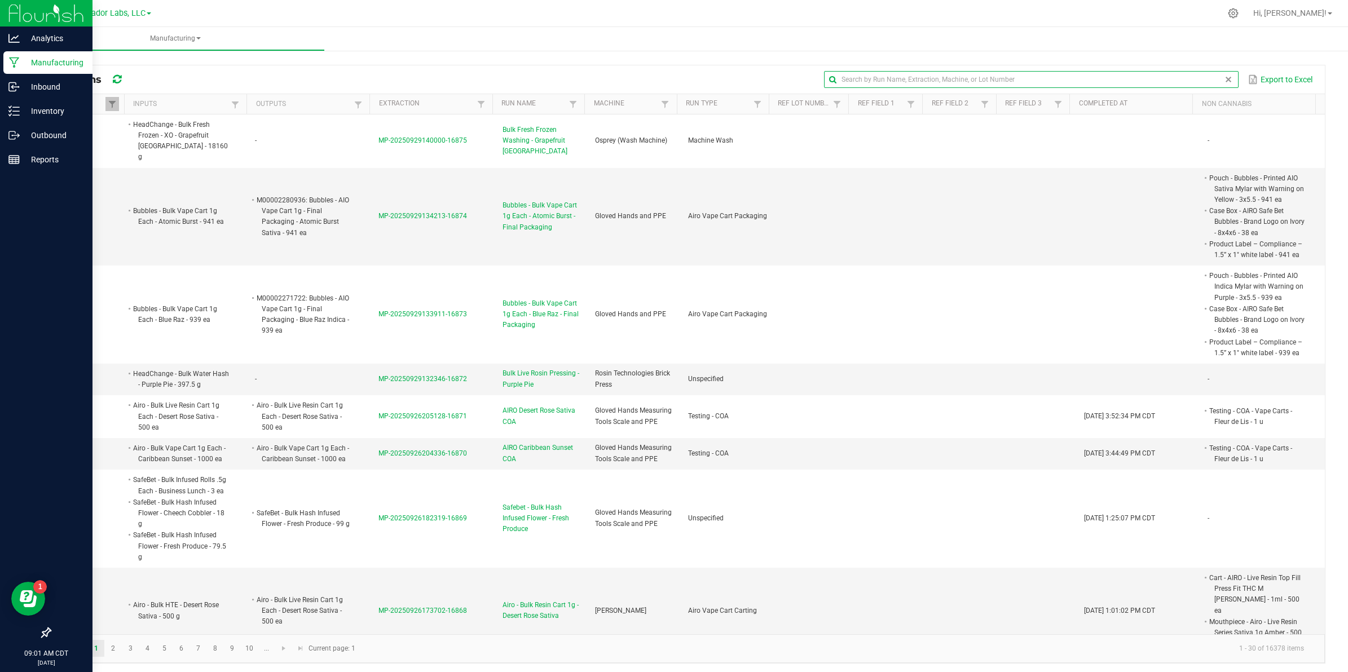
paste input "MP-20250924200700-16837"
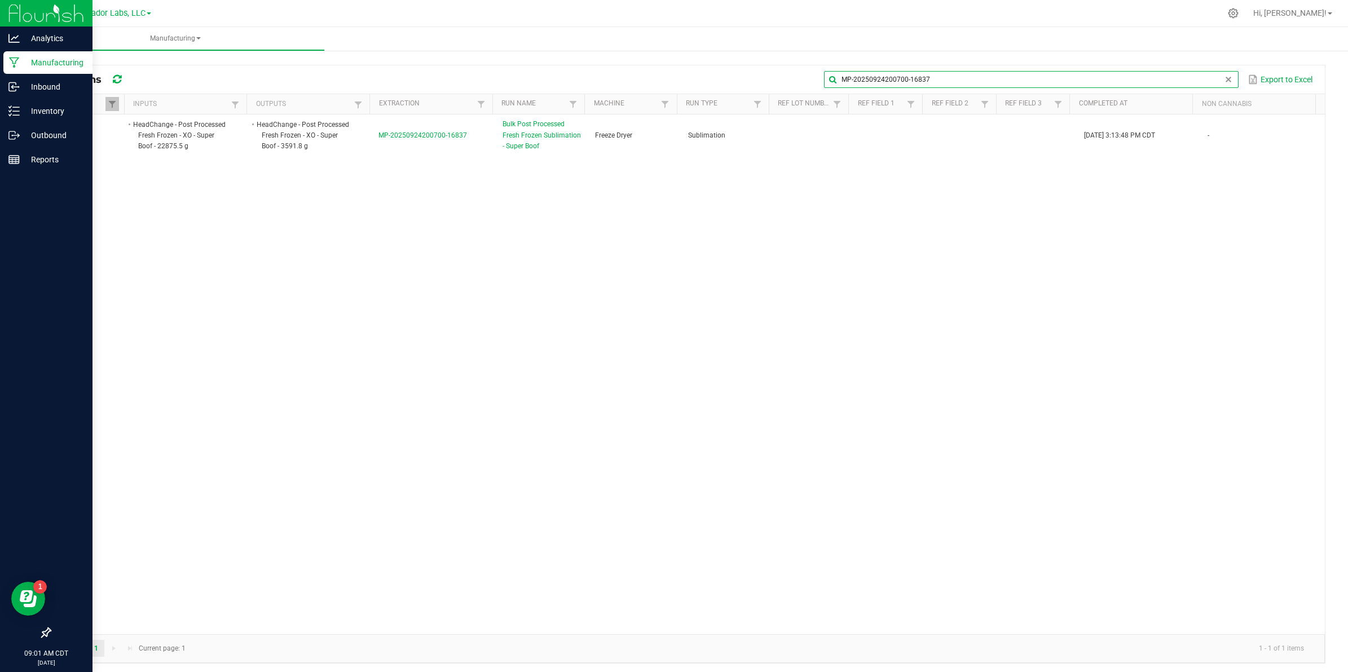
type input "MP-20250924200700-16837"
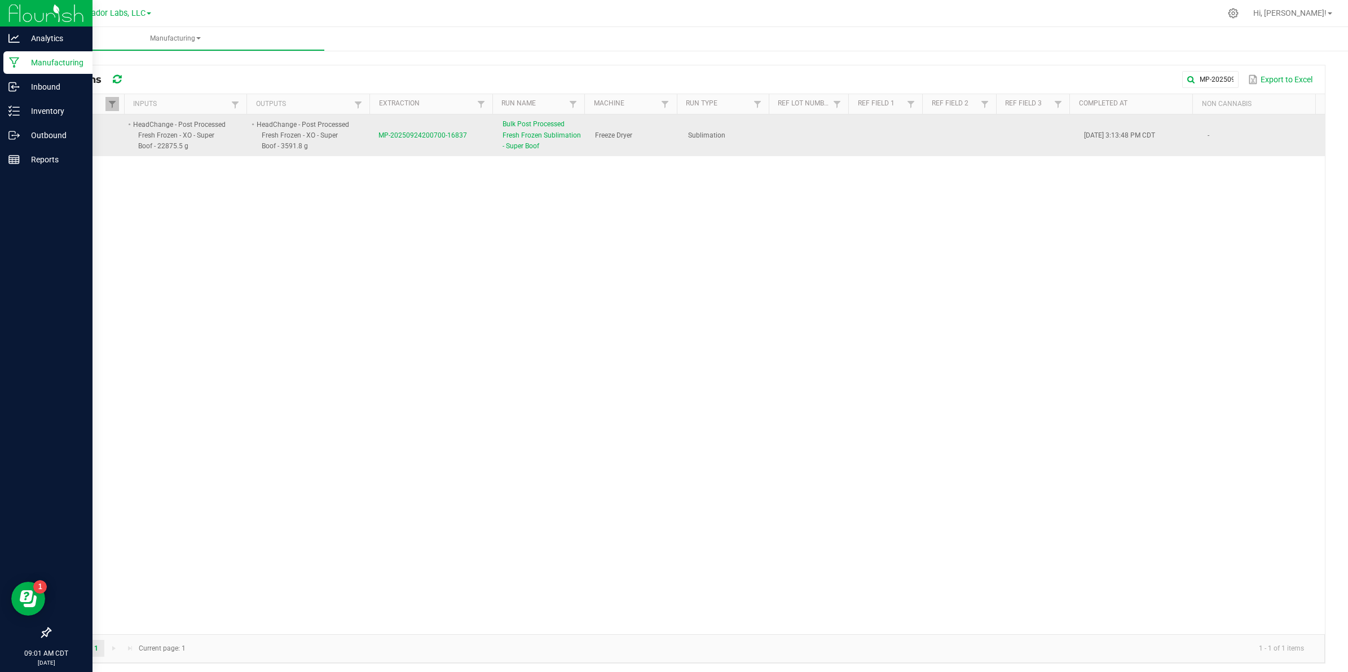
click at [413, 137] on span "MP-20250924200700-16837" at bounding box center [422, 135] width 89 height 8
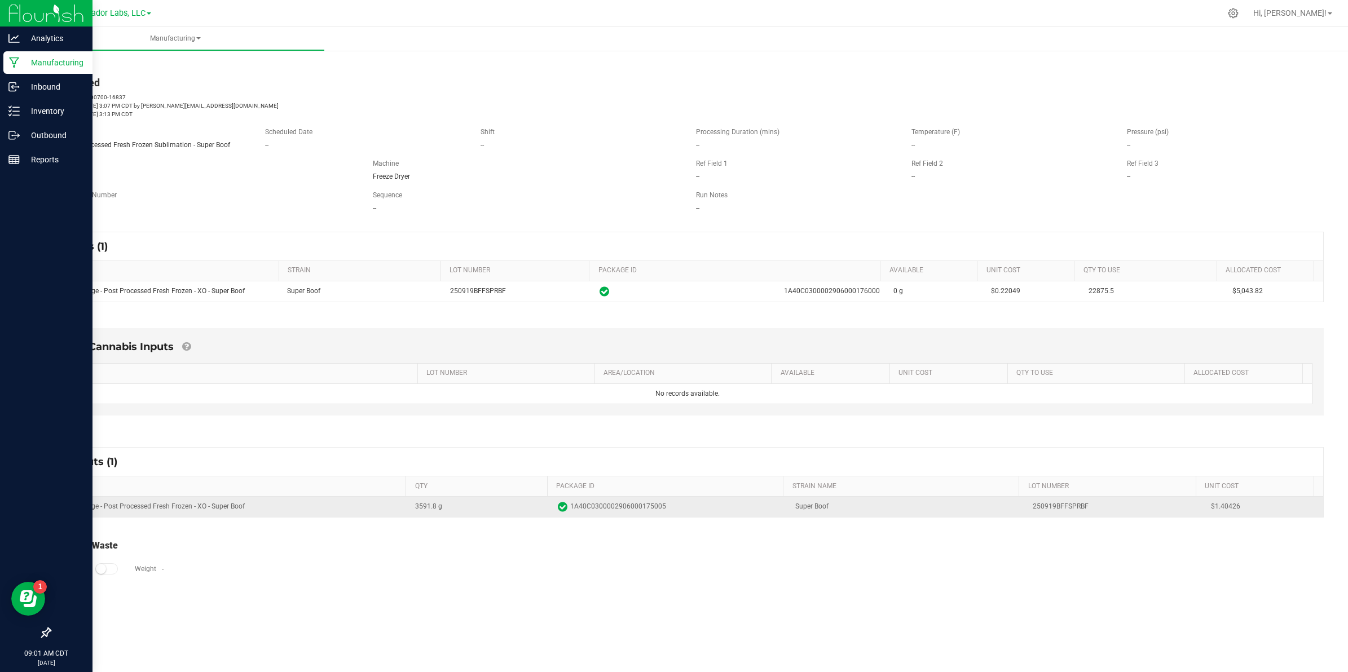
drag, startPoint x: 1237, startPoint y: 506, endPoint x: 1205, endPoint y: 510, distance: 32.4
click at [1211, 510] on span "$1.40426" at bounding box center [1263, 506] width 105 height 11
copy span "1.40426"
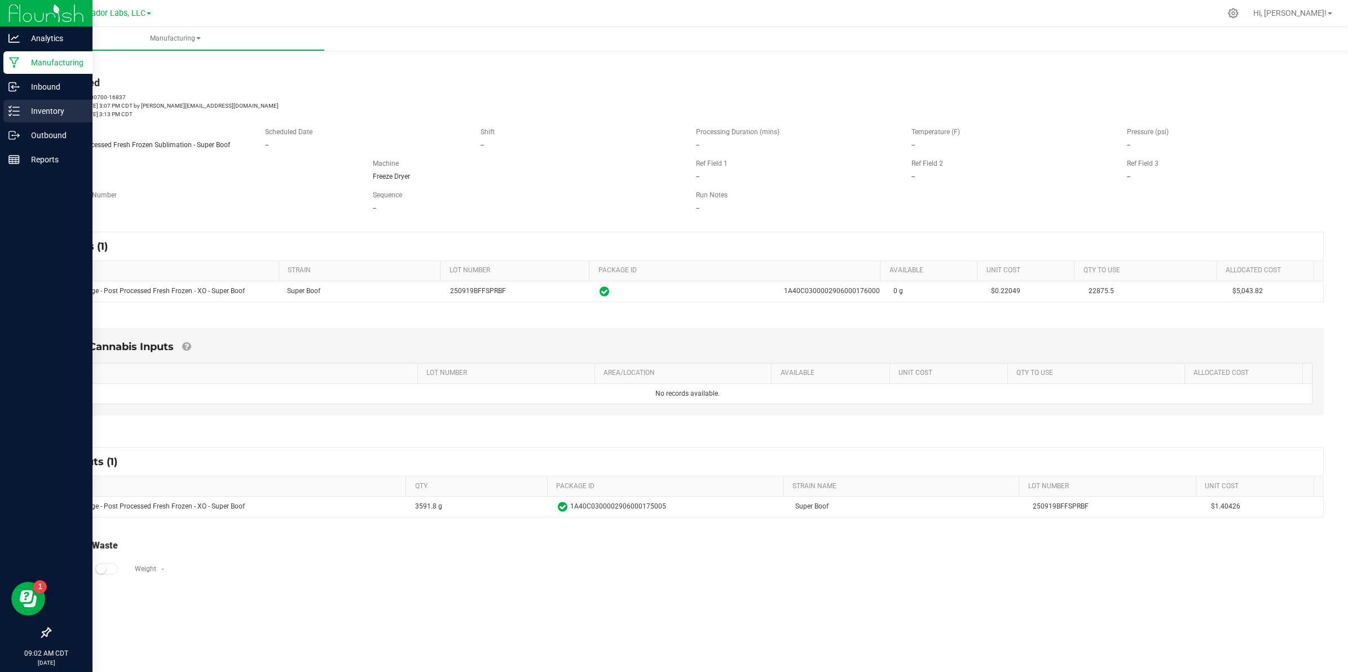
click at [12, 114] on icon at bounding box center [13, 110] width 11 height 11
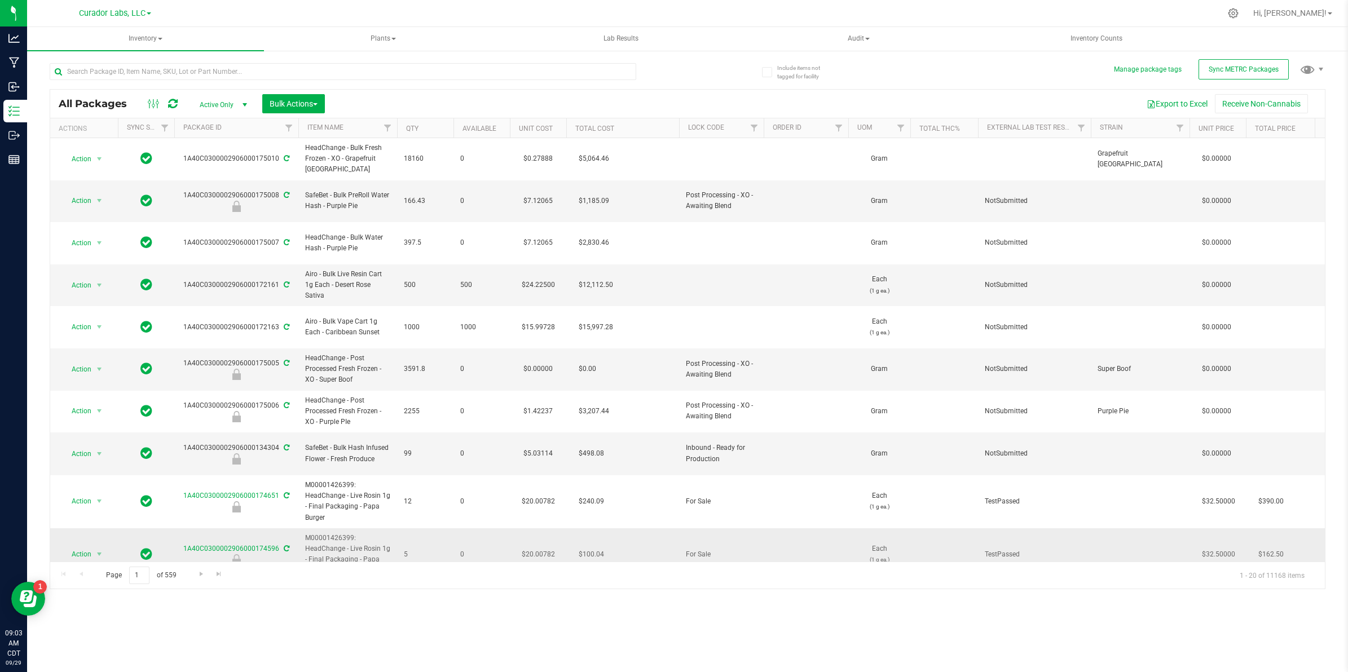
click at [435, 542] on td "5" at bounding box center [425, 554] width 56 height 53
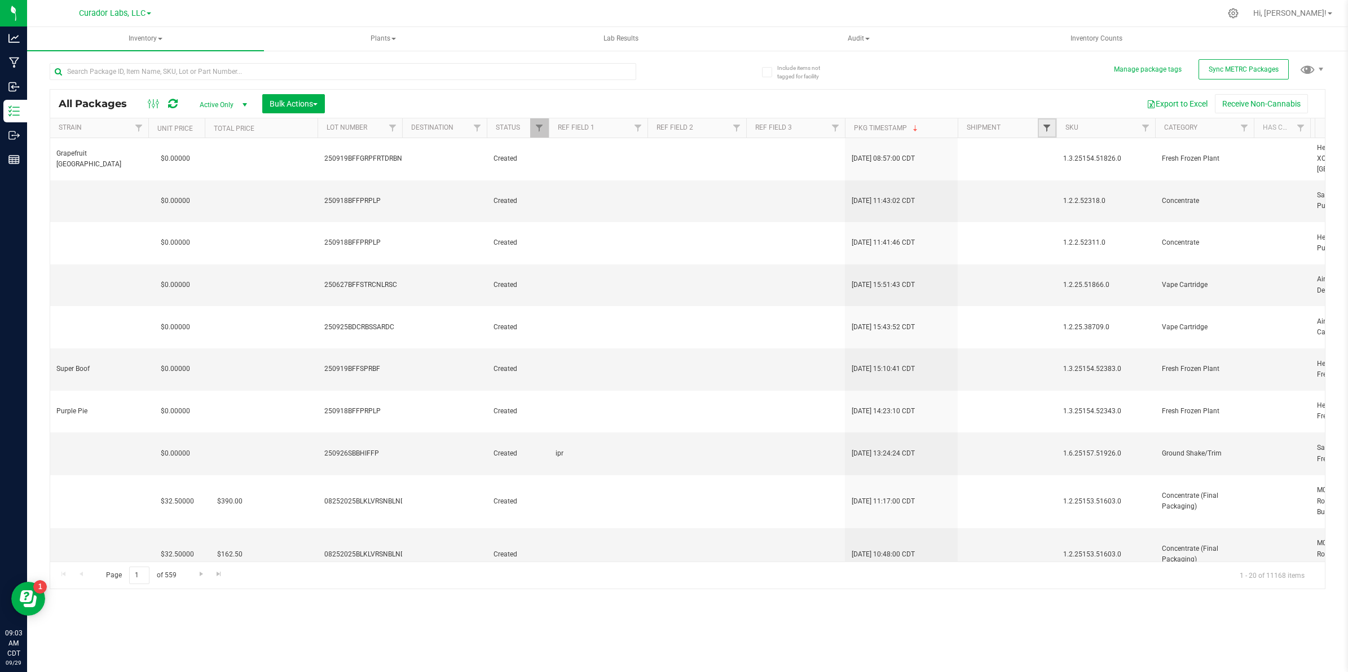
click at [1045, 130] on span "Filter" at bounding box center [1046, 128] width 9 height 9
type input "202412"
click at [1045, 170] on button "Filter" at bounding box center [1072, 182] width 54 height 25
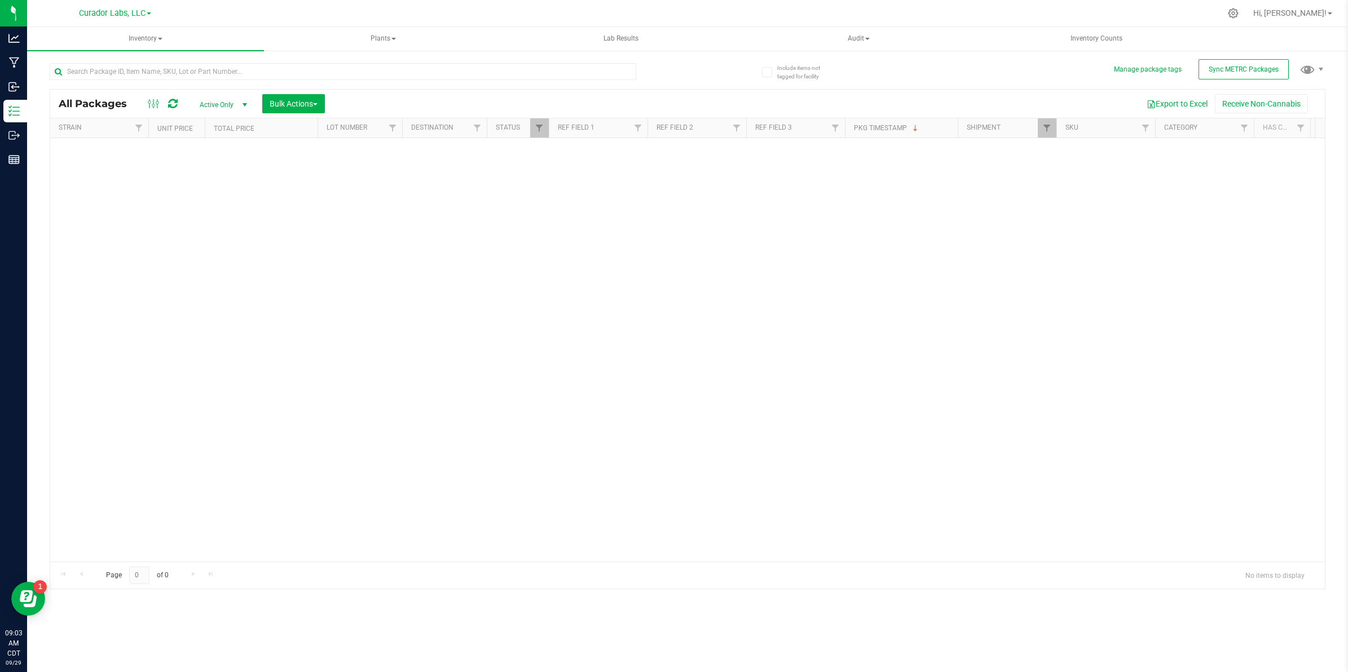
click at [221, 107] on span "Active Only" at bounding box center [221, 105] width 62 height 16
click at [215, 177] on li "All" at bounding box center [221, 174] width 61 height 17
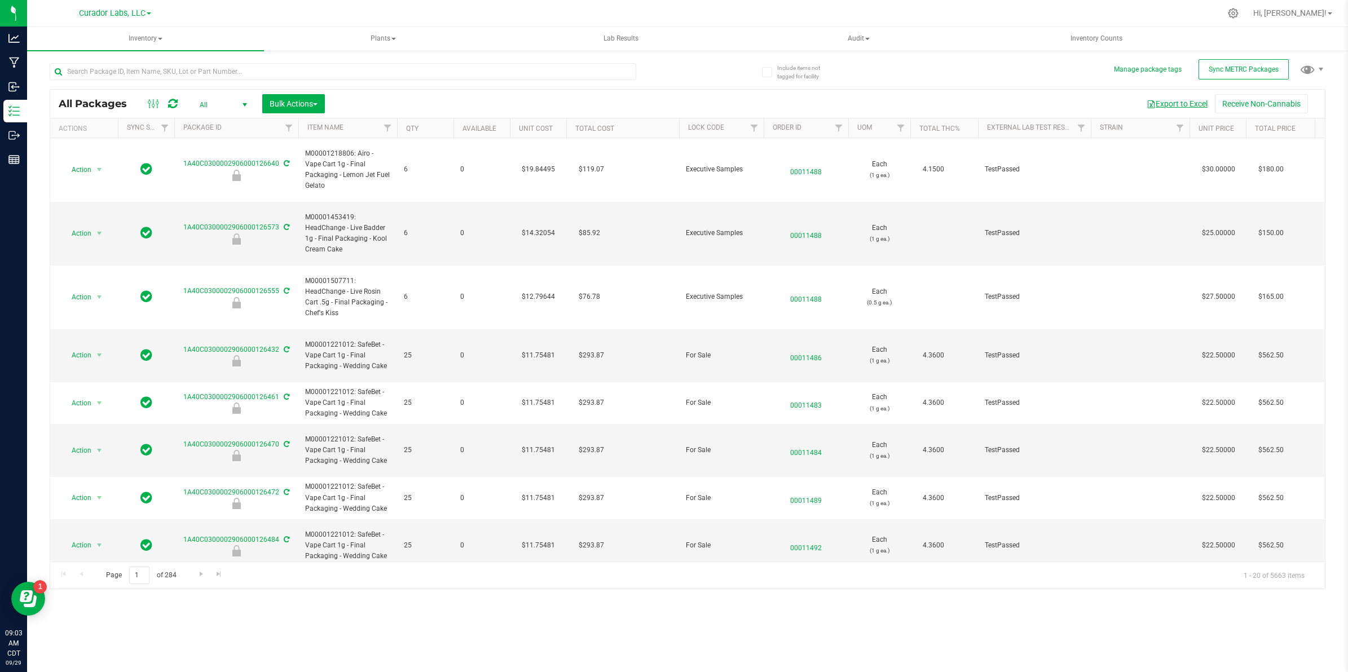
click at [1188, 105] on button "Export to Excel" at bounding box center [1177, 103] width 76 height 19
click at [898, 98] on div "Export to Excel Receive Non-Cannabis" at bounding box center [824, 103] width 983 height 19
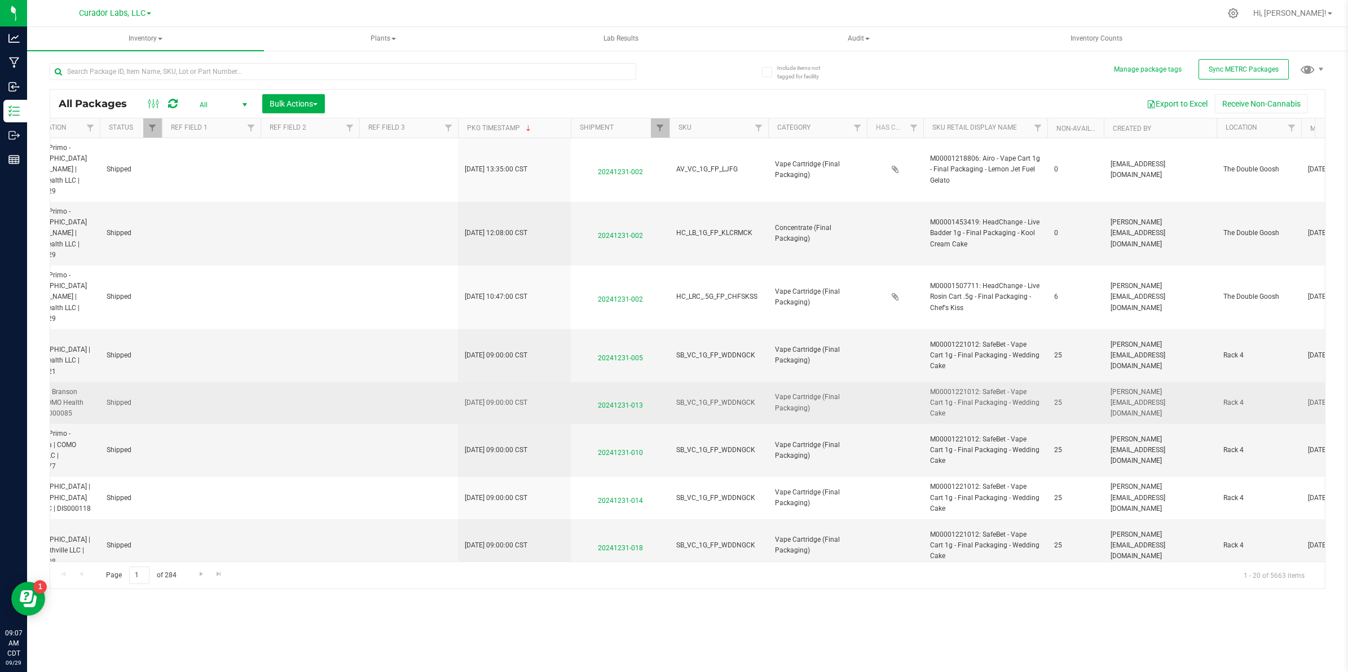
scroll to position [0, 1426]
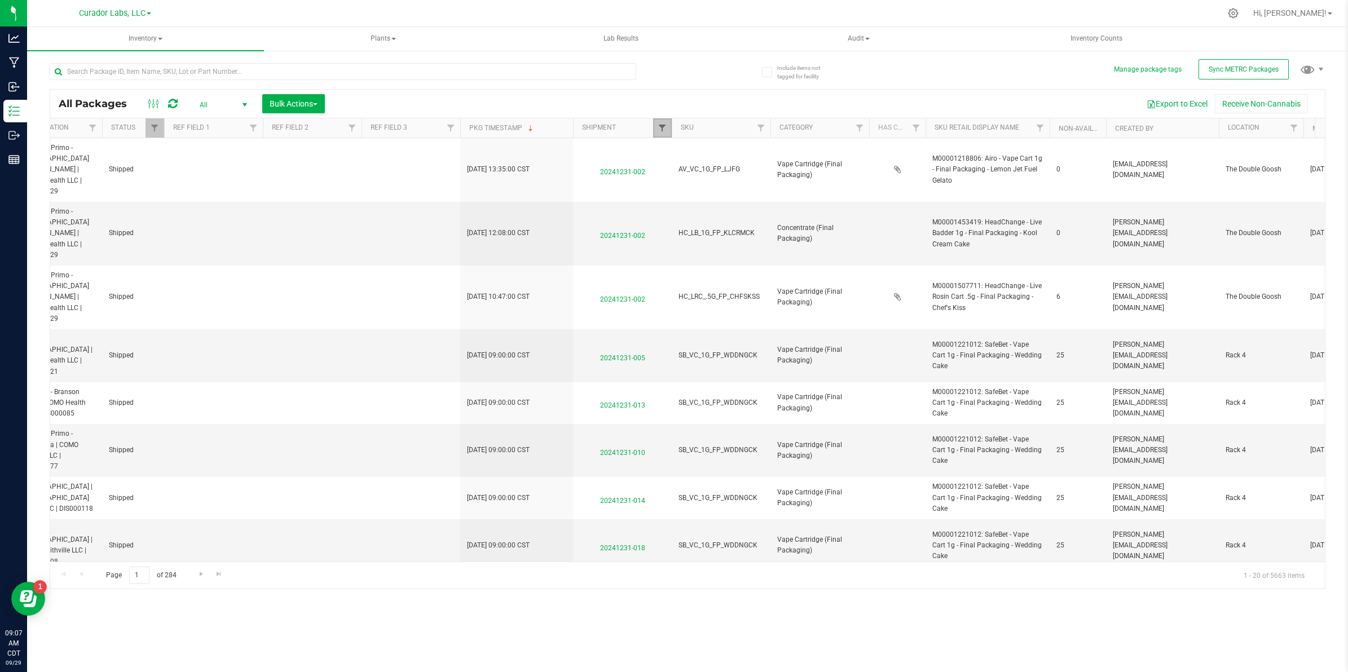
click at [664, 127] on span "Filter" at bounding box center [662, 128] width 9 height 9
click at [659, 170] on button "Filter" at bounding box center [686, 182] width 54 height 25
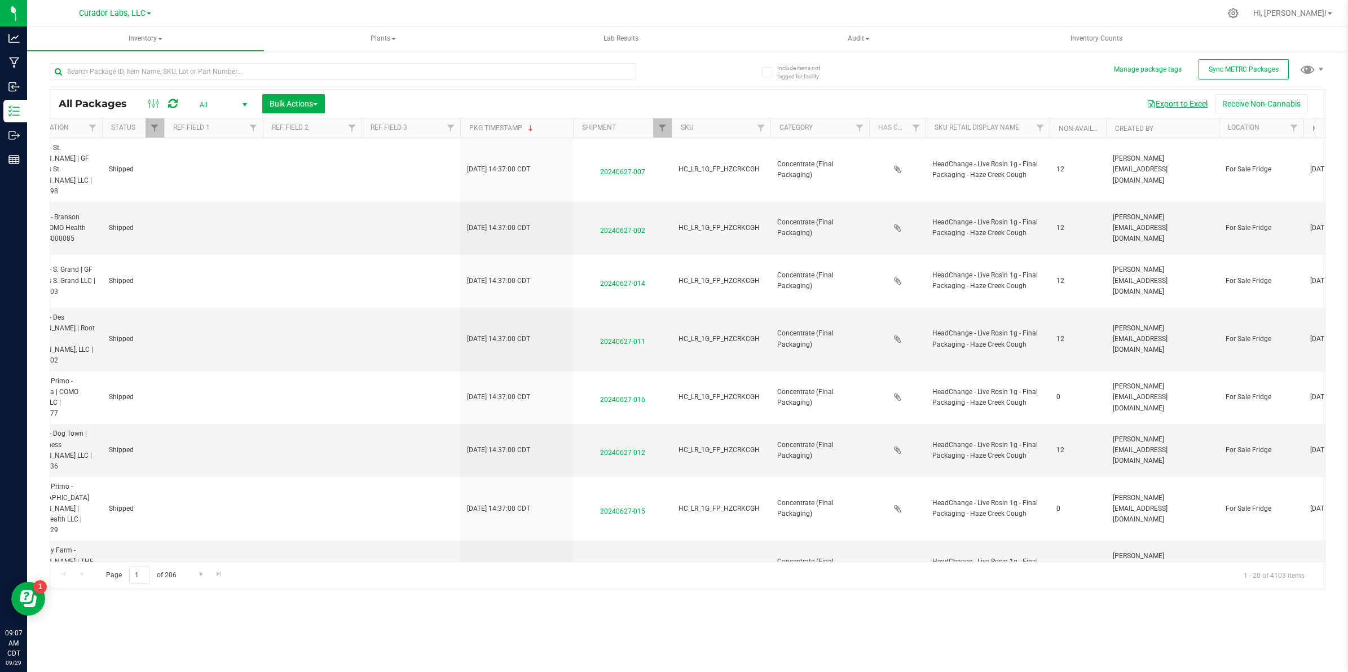
click at [1168, 103] on button "Export to Excel" at bounding box center [1177, 103] width 76 height 19
click at [887, 73] on div "All Packages All Active Only Lab Samples Locked All External Internal Bulk Acti…" at bounding box center [688, 320] width 1276 height 537
click at [663, 125] on span "Filter" at bounding box center [662, 128] width 9 height 9
click at [659, 170] on button "Filter" at bounding box center [686, 182] width 54 height 25
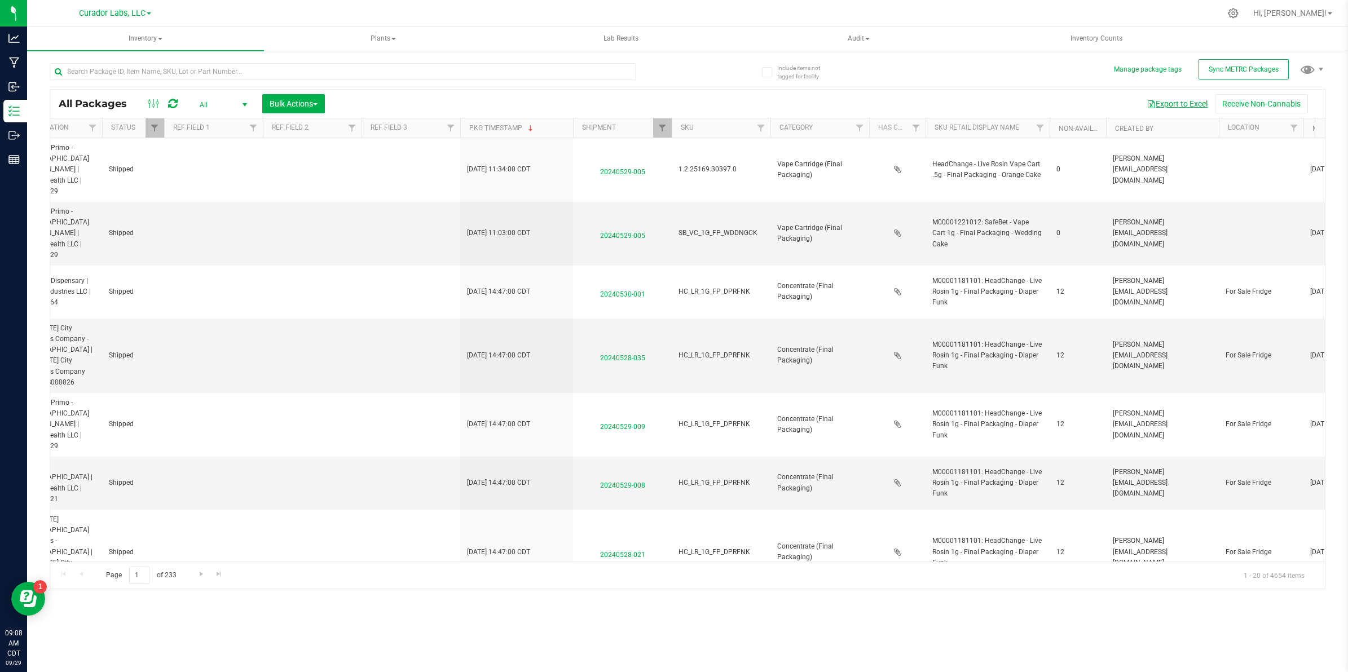
click at [1166, 103] on button "Export to Excel" at bounding box center [1177, 103] width 76 height 19
click at [890, 65] on div "All Packages All Active Only Lab Samples Locked All External Internal Bulk Acti…" at bounding box center [688, 320] width 1276 height 537
click at [666, 124] on span "Filter" at bounding box center [662, 128] width 9 height 9
click at [659, 170] on button "Filter" at bounding box center [686, 182] width 54 height 25
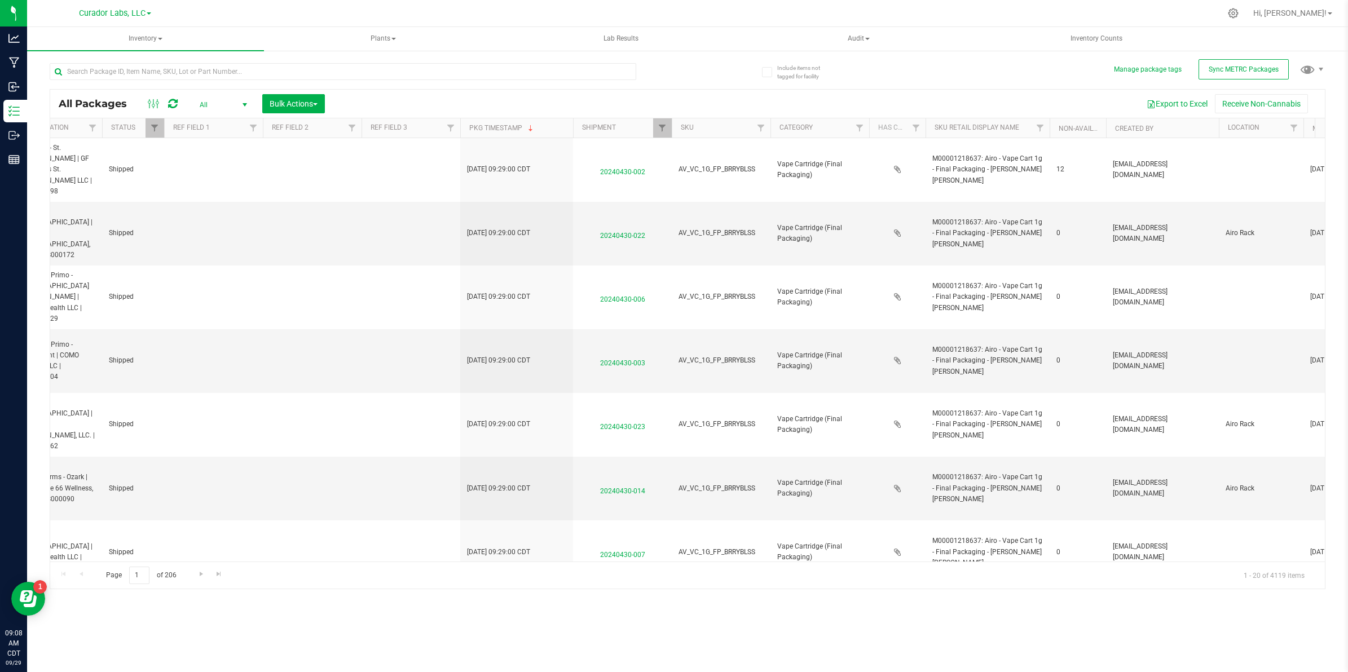
click at [1099, 94] on div "Export to Excel Receive Non-Cannabis" at bounding box center [824, 103] width 983 height 19
click at [1154, 104] on button "Export to Excel" at bounding box center [1177, 103] width 76 height 19
click at [910, 80] on div "All Packages All Active Only Lab Samples Locked All External Internal Bulk Acti…" at bounding box center [688, 320] width 1276 height 537
click at [666, 127] on span "Filter" at bounding box center [662, 128] width 9 height 9
click at [659, 170] on button "Filter" at bounding box center [686, 182] width 54 height 25
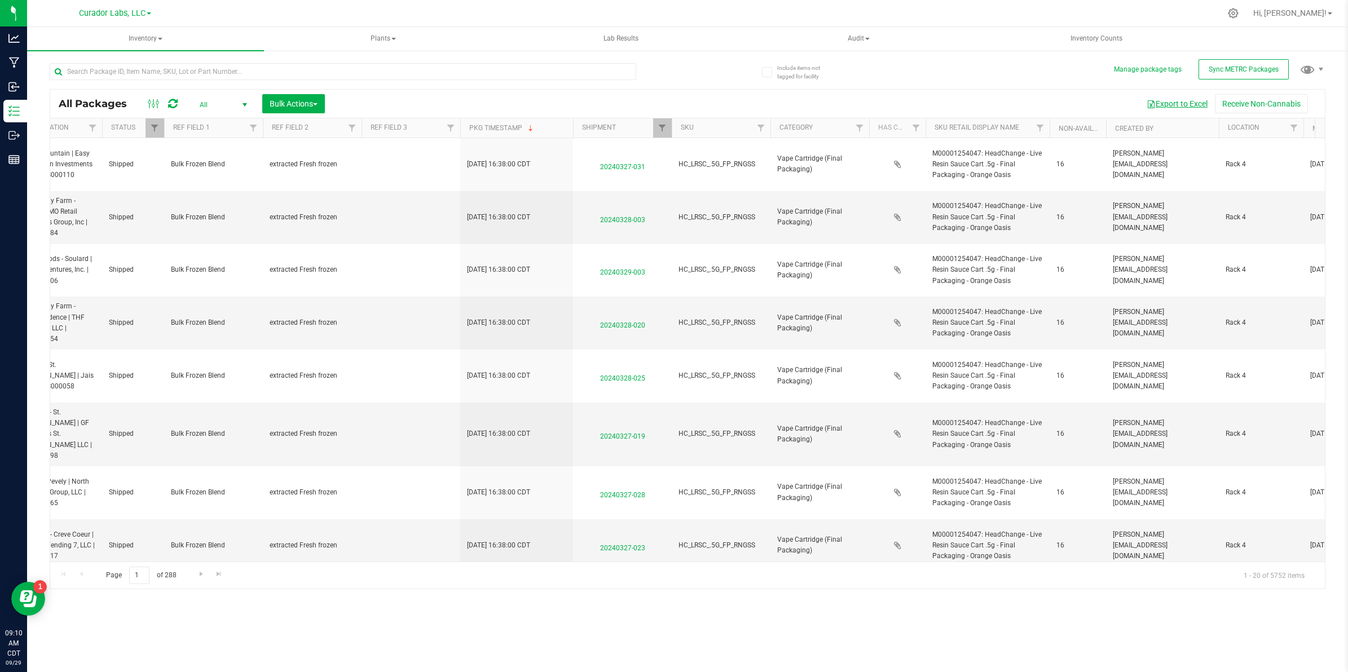
click at [1178, 105] on button "Export to Excel" at bounding box center [1177, 103] width 76 height 19
click at [667, 127] on link "Filter" at bounding box center [662, 127] width 19 height 19
click at [705, 154] on input "202403" at bounding box center [717, 152] width 116 height 17
type input "202402"
click at [659, 170] on button "Filter" at bounding box center [686, 182] width 54 height 25
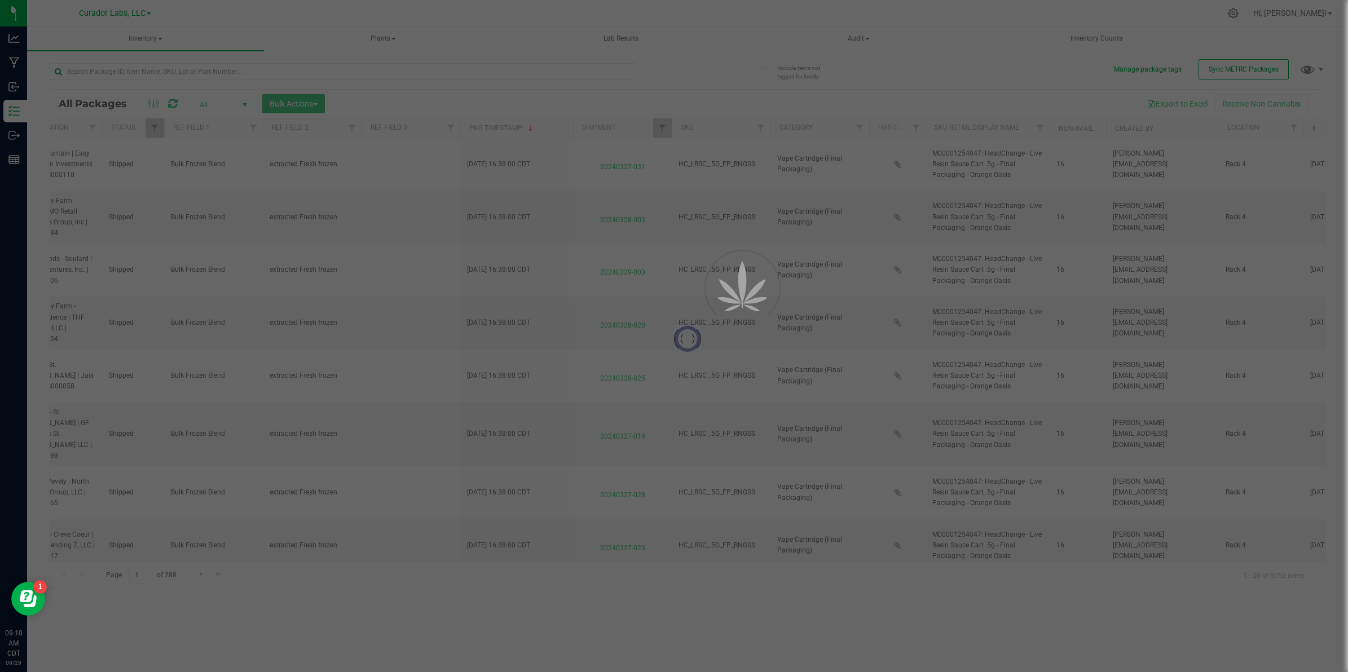
type input "[DATE]"
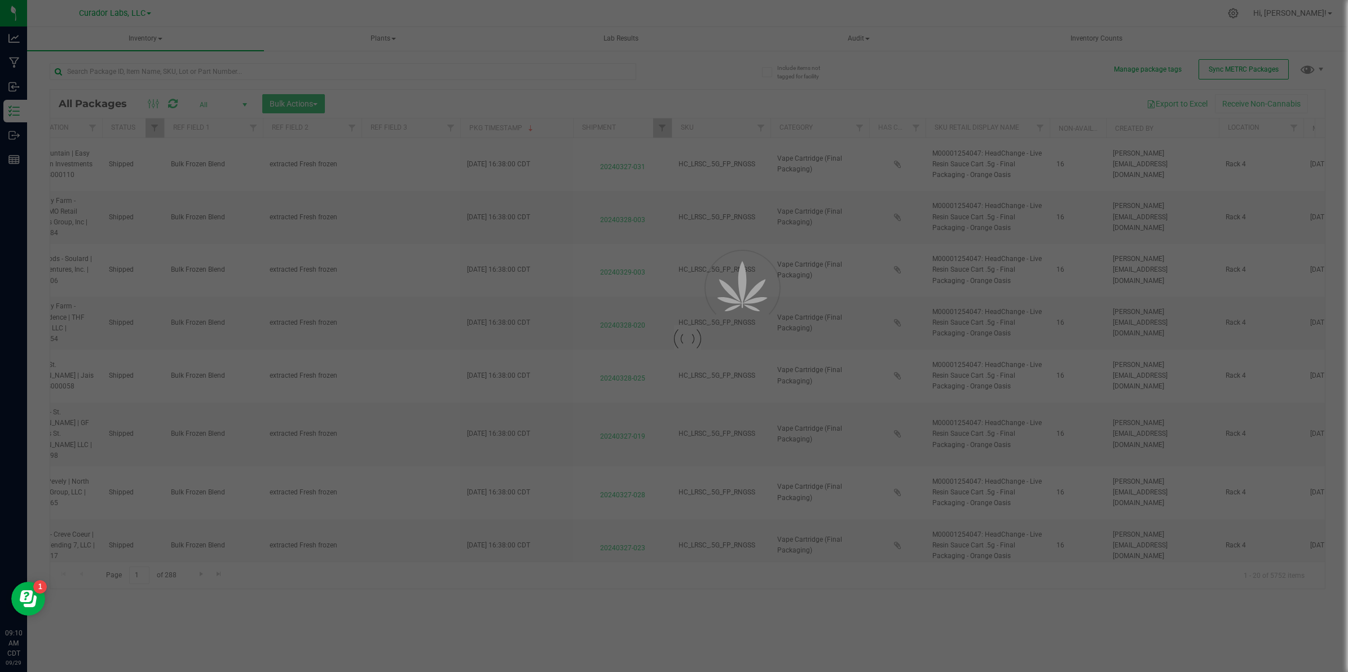
type input "[DATE]"
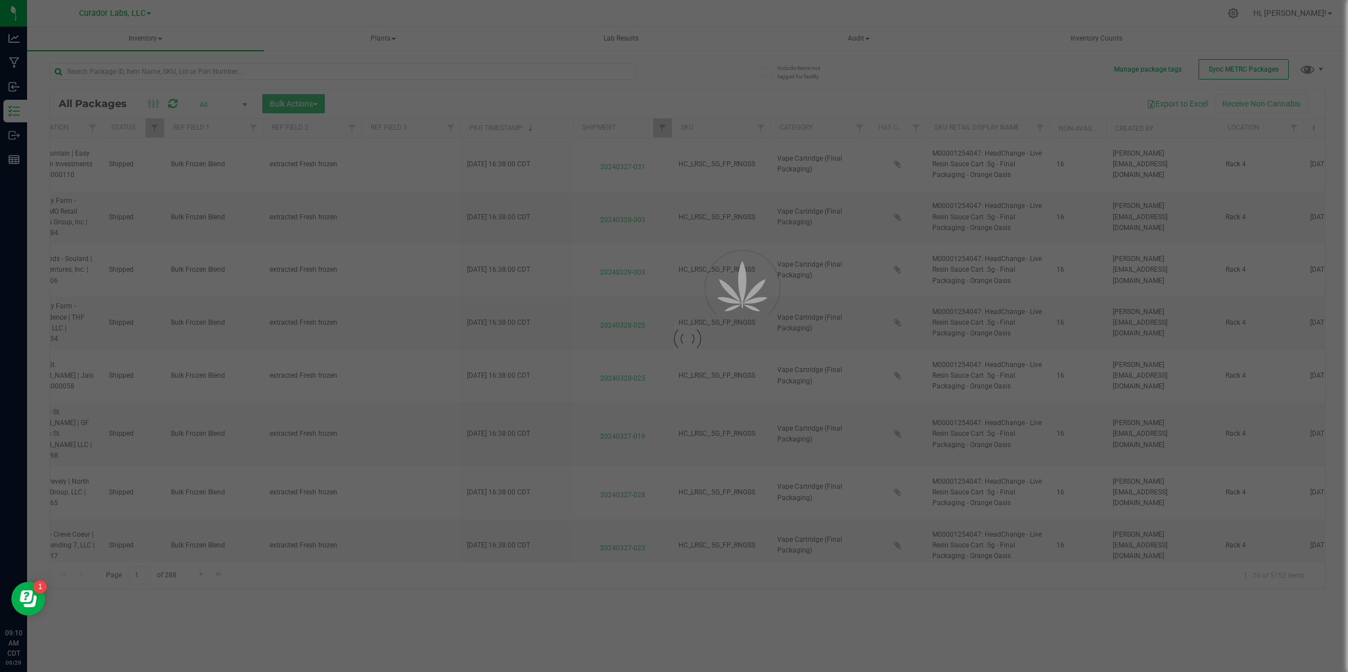
type input "[DATE]"
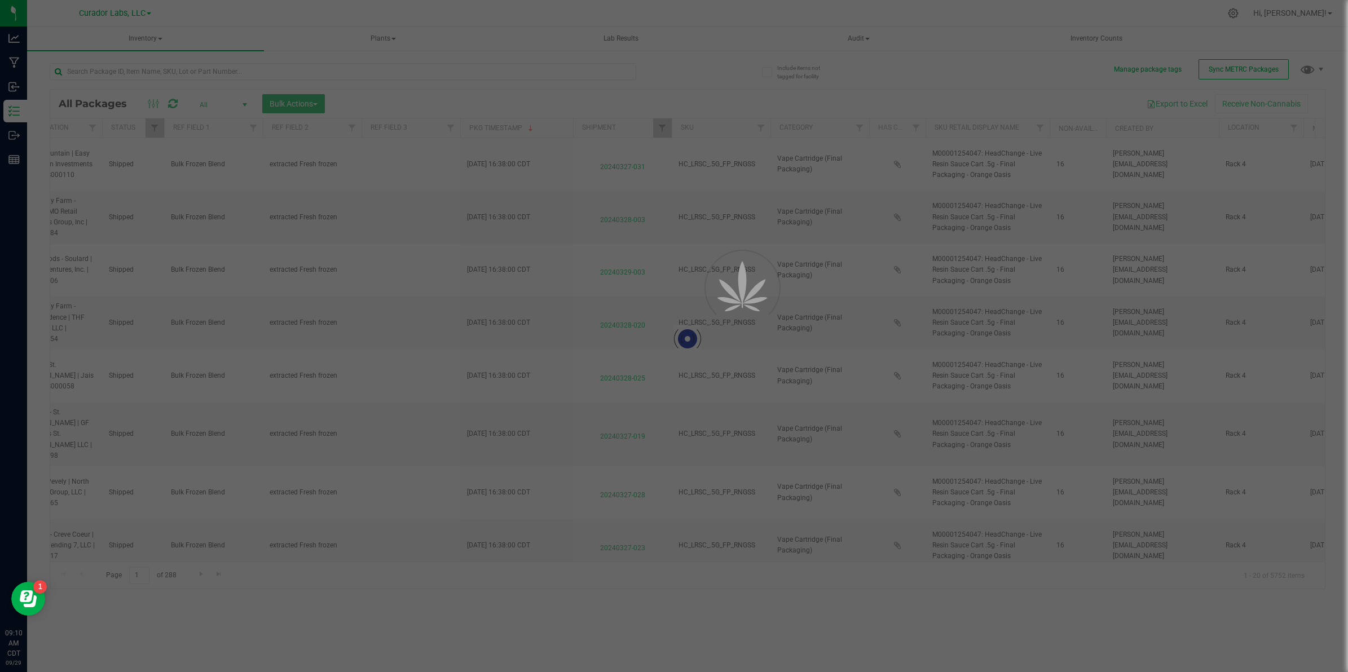
type input "[DATE]"
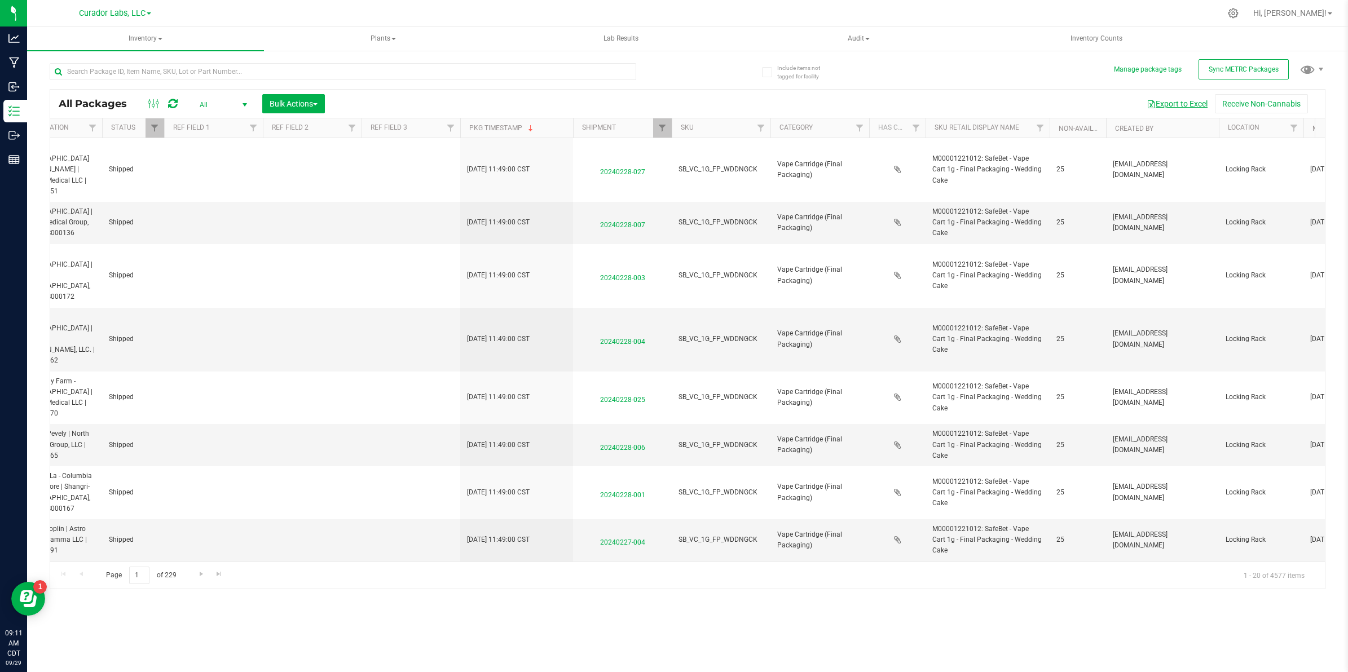
click at [1176, 105] on button "Export to Excel" at bounding box center [1177, 103] width 76 height 19
click at [667, 125] on link "Filter" at bounding box center [662, 127] width 19 height 19
click at [699, 151] on input "202402" at bounding box center [717, 152] width 116 height 17
type input "202401"
click at [659, 170] on button "Filter" at bounding box center [686, 182] width 54 height 25
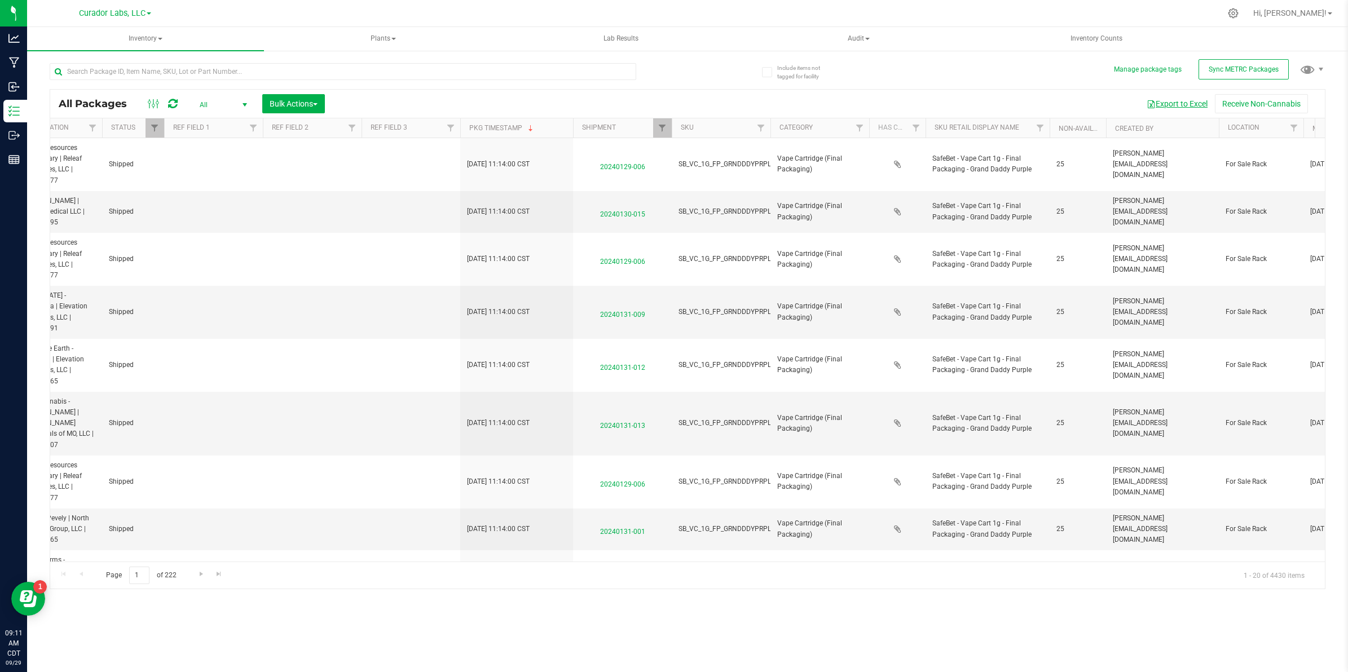
click at [1151, 106] on span "button" at bounding box center [1151, 104] width 9 height 9
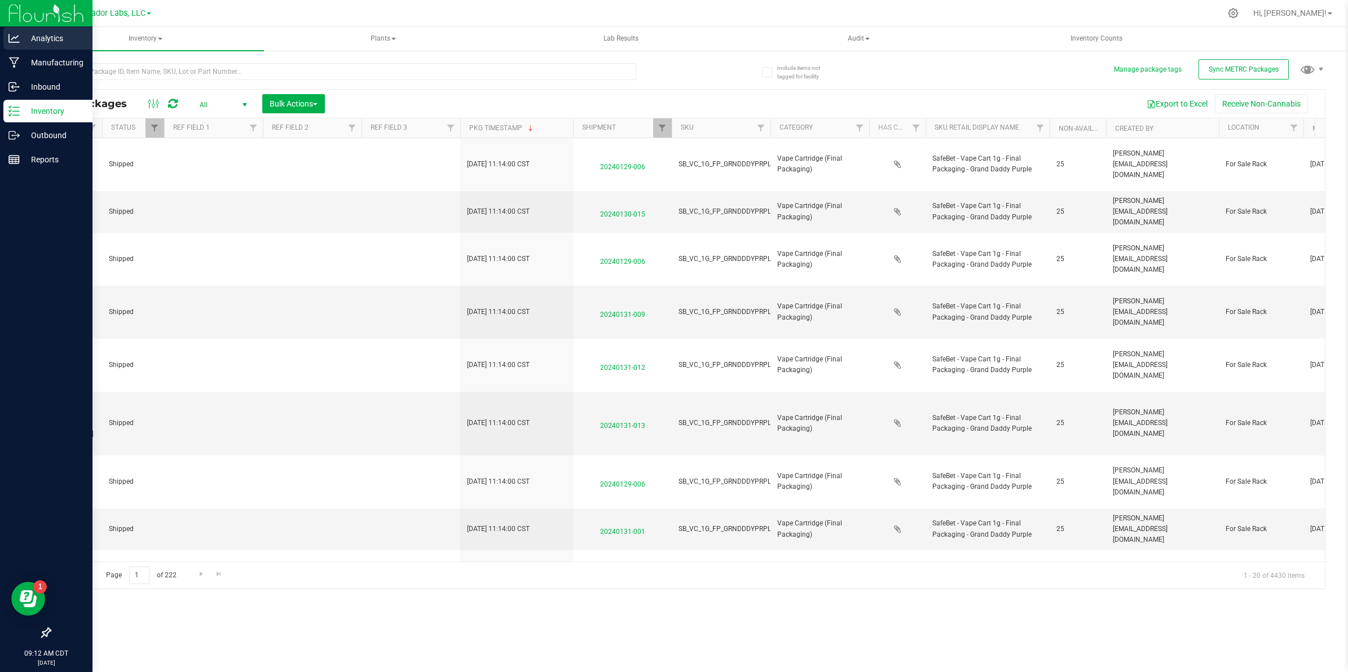
click at [14, 41] on icon at bounding box center [13, 38] width 11 height 11
